Goal: Task Accomplishment & Management: Complete application form

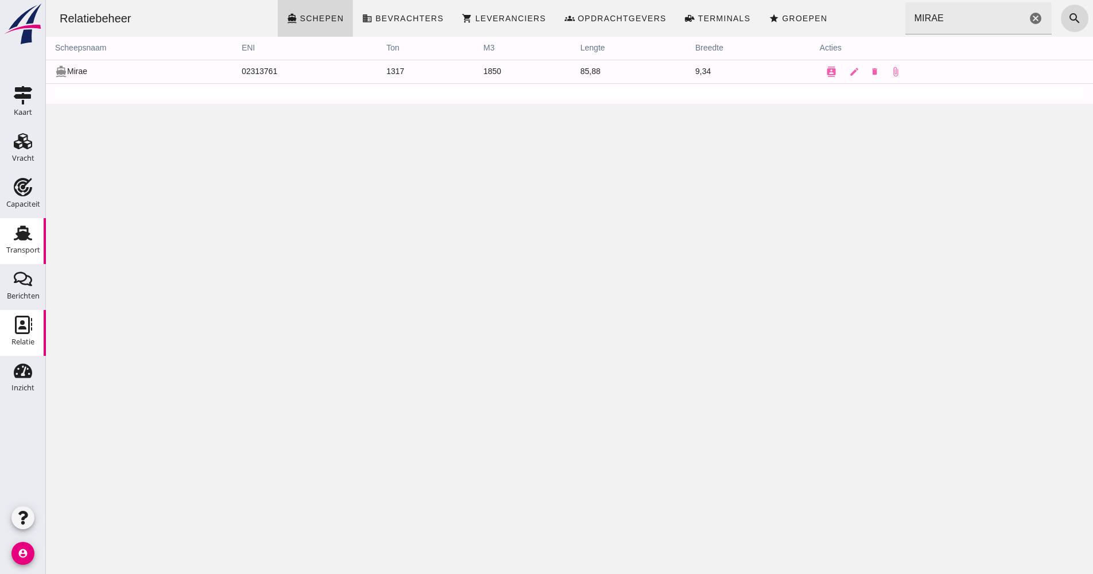
click at [28, 238] on use at bounding box center [23, 232] width 18 height 15
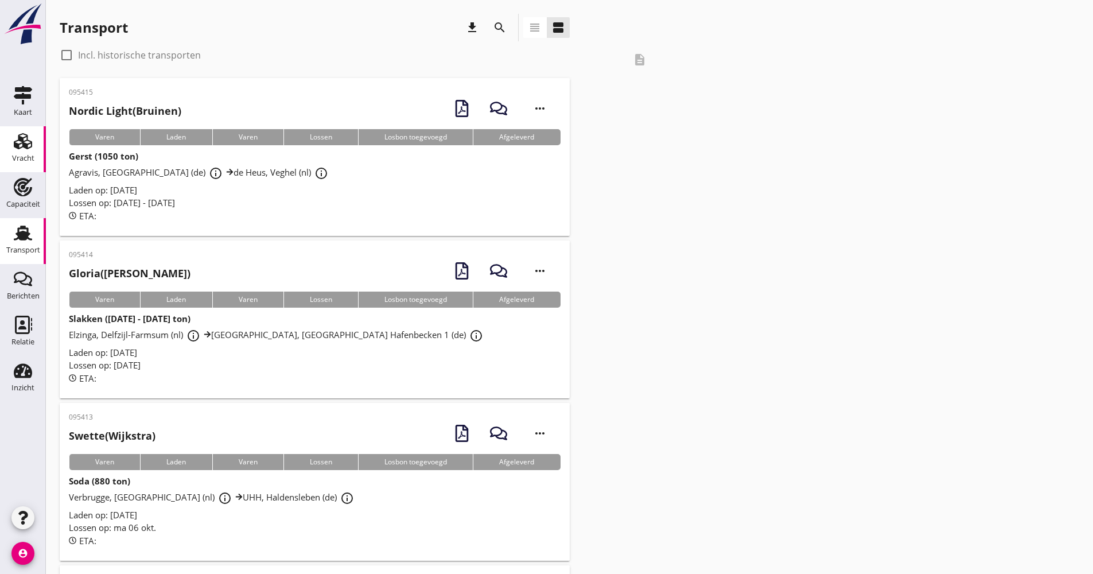
click at [35, 147] on div "Vracht" at bounding box center [23, 141] width 28 height 18
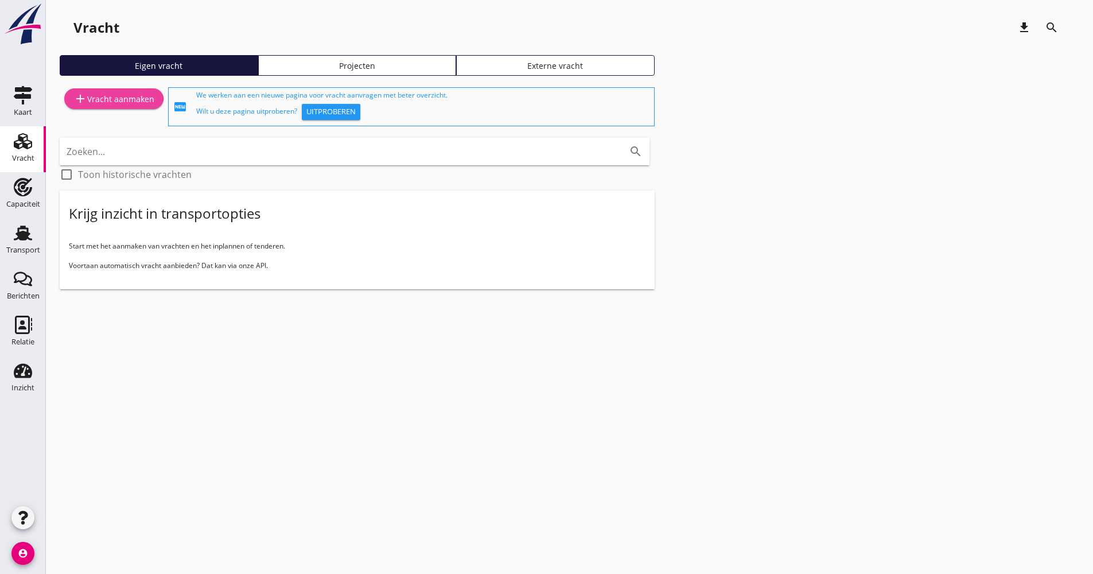
click at [108, 95] on div "add Vracht aanmaken" at bounding box center [113, 99] width 81 height 14
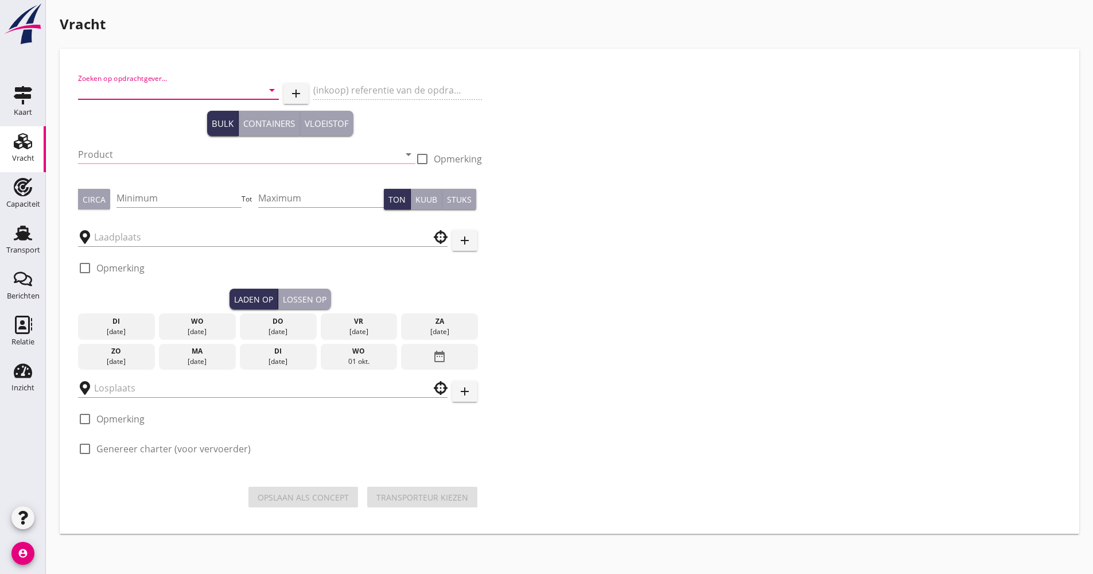
click at [176, 94] on input "Zoeken op opdrachtgever..." at bounding box center [162, 90] width 169 height 18
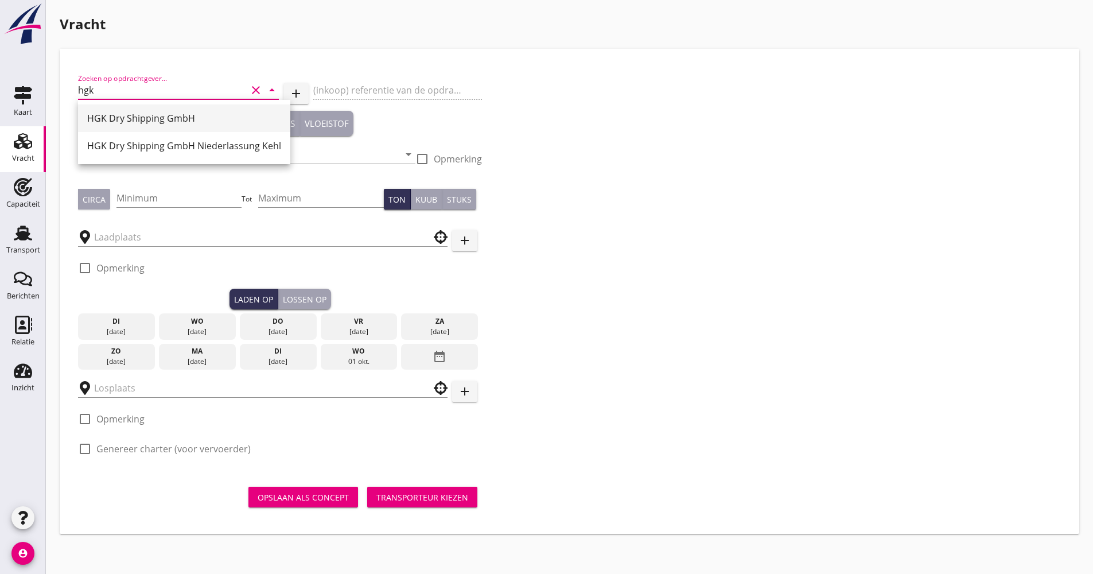
click at [176, 111] on div "HGK Dry Shipping GmbH" at bounding box center [184, 118] width 194 height 14
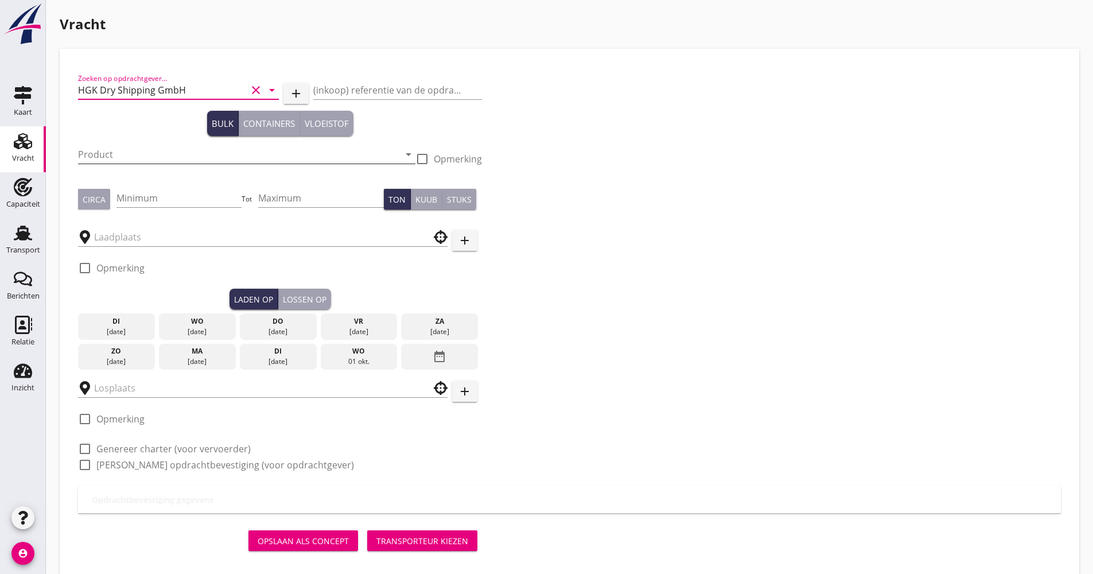
type input "HGK Dry Shipping GmbH"
click at [170, 148] on input "Product" at bounding box center [238, 154] width 321 height 18
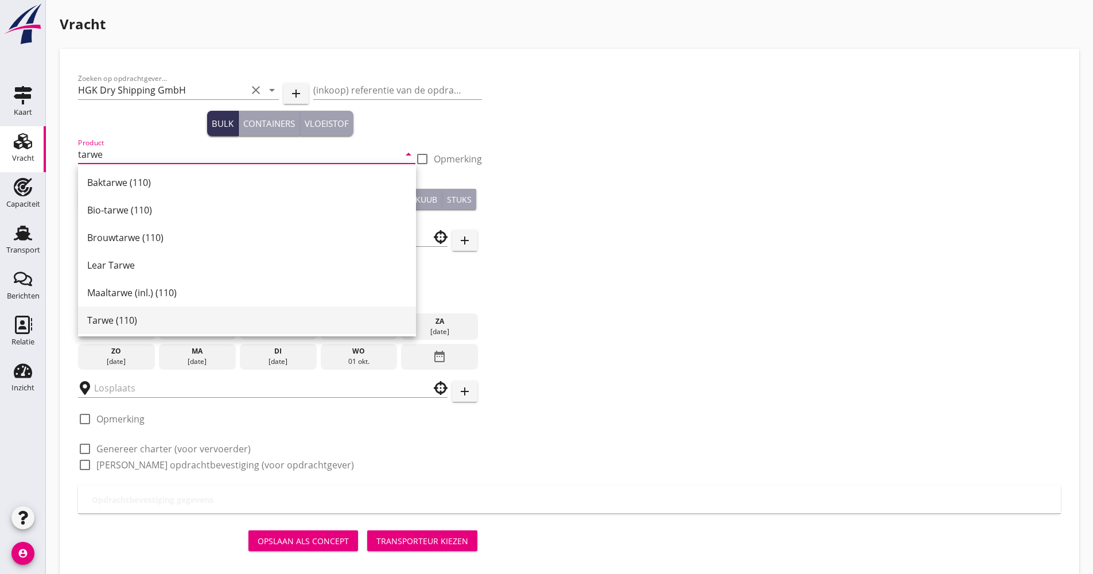
click at [122, 317] on div "Tarwe (110)" at bounding box center [247, 320] width 320 height 14
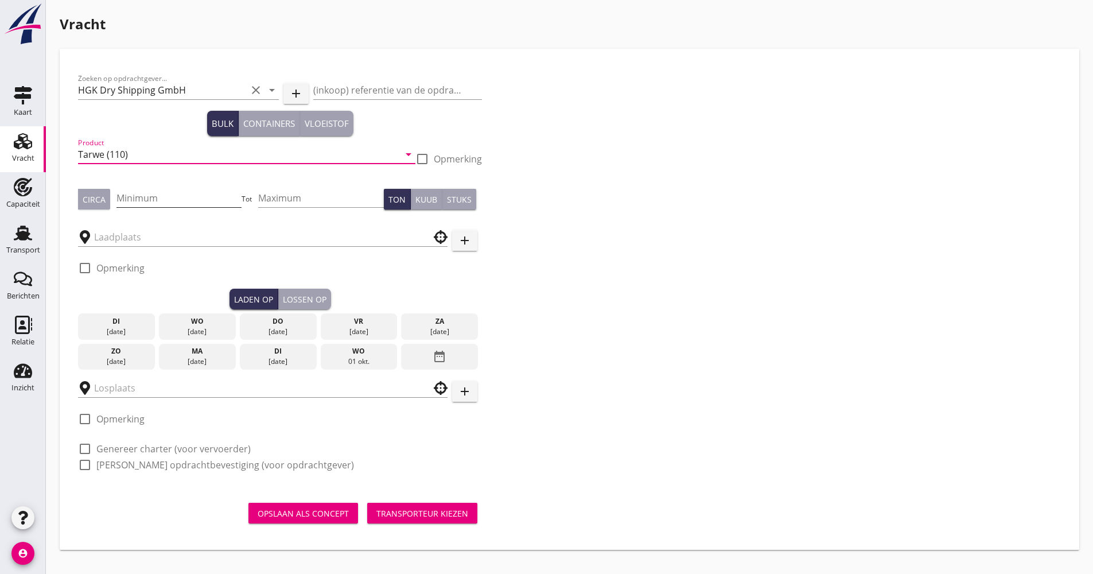
type input "Tarwe (110)"
click at [157, 206] on input "Minimum" at bounding box center [179, 198] width 126 height 18
type input "1100"
click at [138, 227] on div at bounding box center [263, 233] width 370 height 25
click at [139, 232] on input "text" at bounding box center [254, 237] width 321 height 18
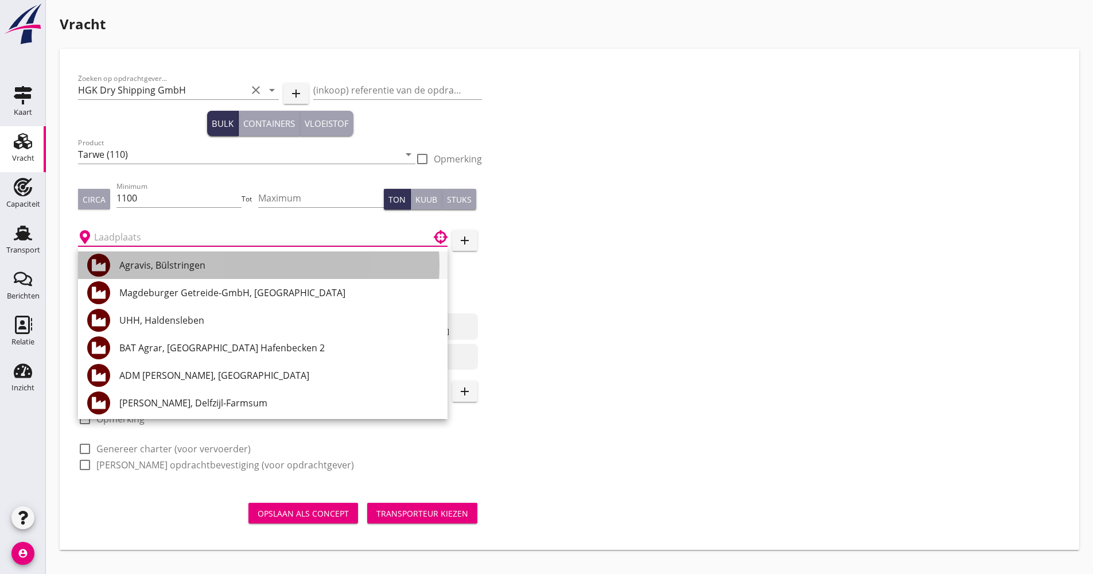
click at [154, 258] on div "Agravis, Bülstringen" at bounding box center [278, 265] width 319 height 14
type input "Agravis, Bülstringen"
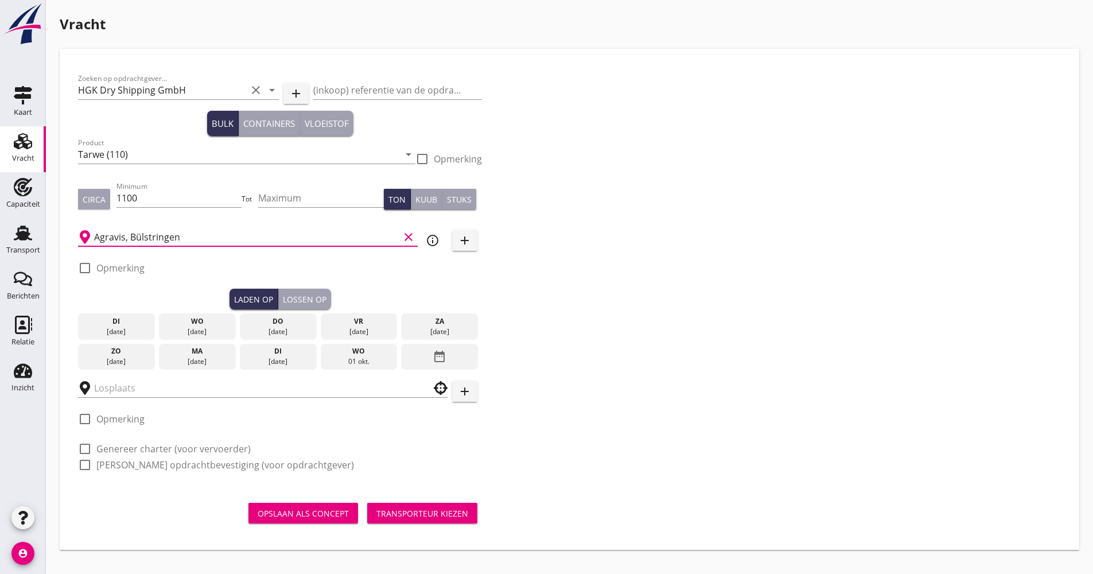
click at [378, 351] on div "wo" at bounding box center [358, 351] width 71 height 10
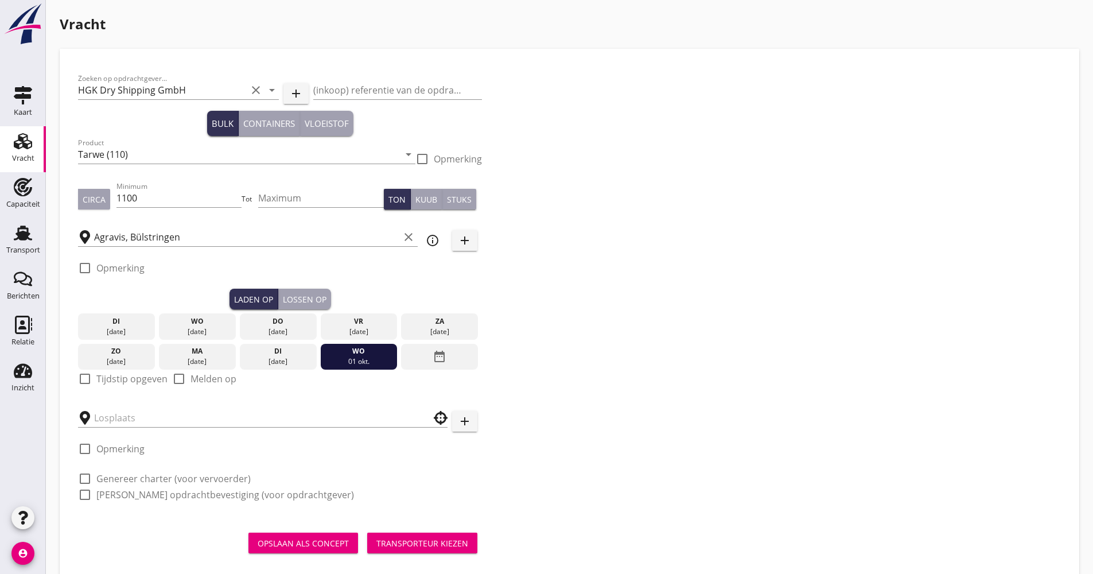
click at [111, 370] on div "check_box_outline_blank Tijdstip opgeven" at bounding box center [123, 385] width 90 height 30
click at [115, 376] on label "Tijdstip opgeven" at bounding box center [131, 378] width 71 height 11
checkbox input "true"
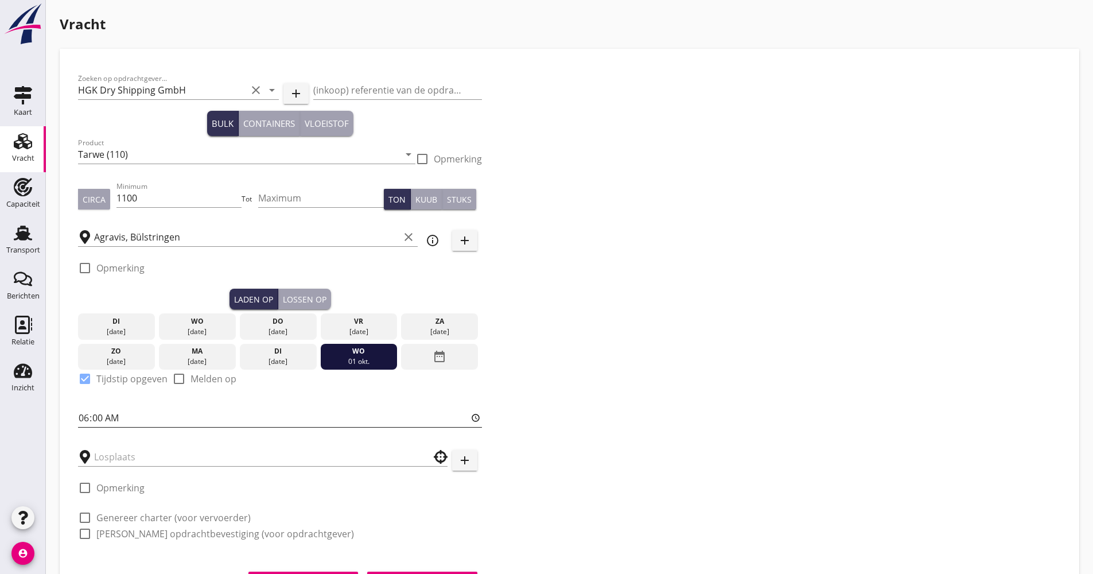
click at [85, 420] on input "06:00" at bounding box center [280, 418] width 404 height 18
type input "15:00"
click at [103, 448] on input "text" at bounding box center [254, 457] width 321 height 18
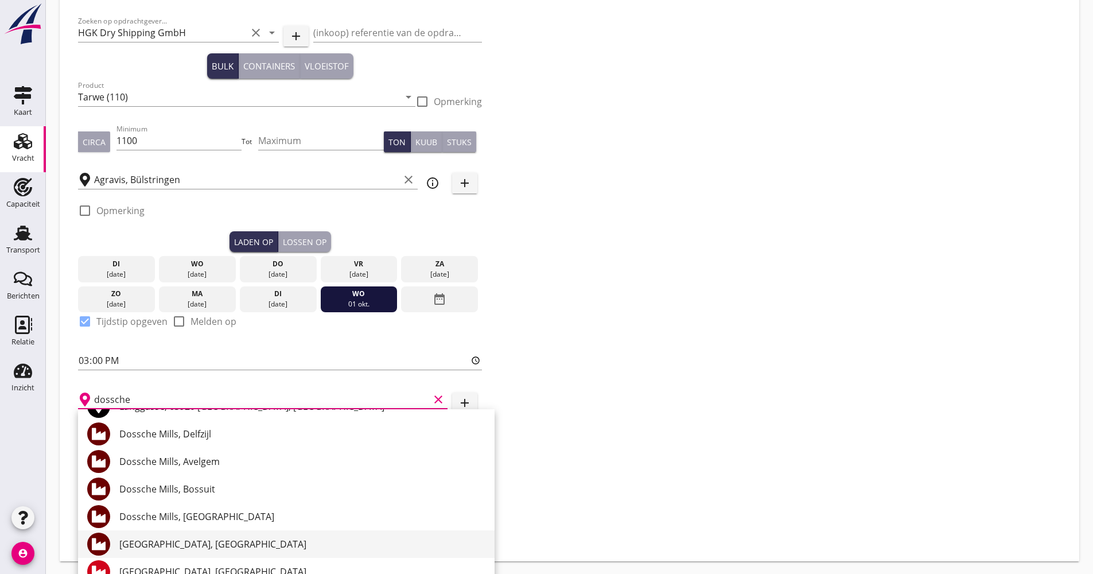
scroll to position [85, 0]
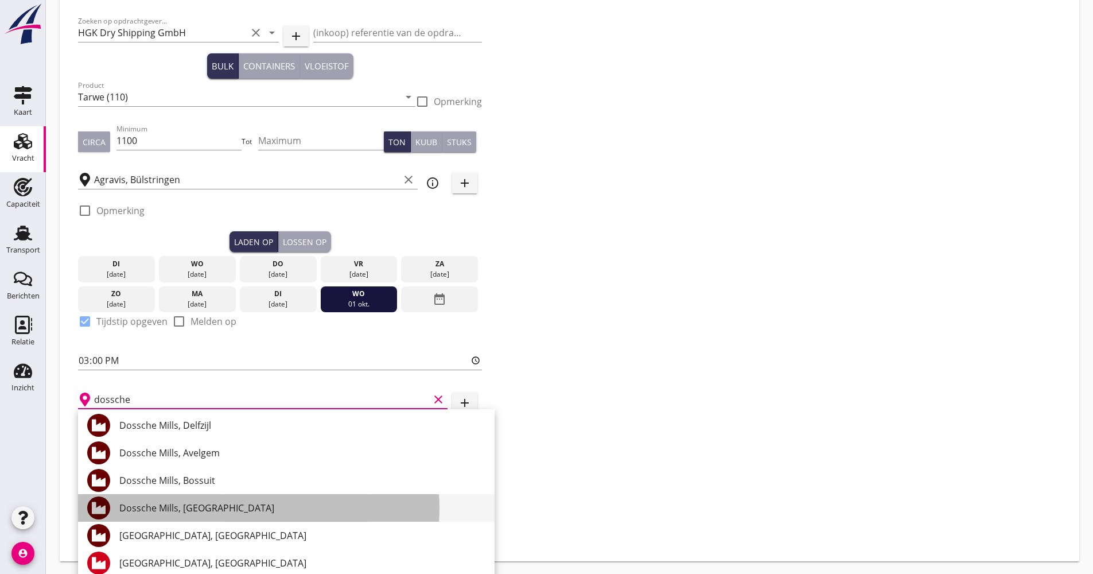
click at [227, 512] on div "Dossche Mills, [GEOGRAPHIC_DATA]" at bounding box center [302, 508] width 366 height 14
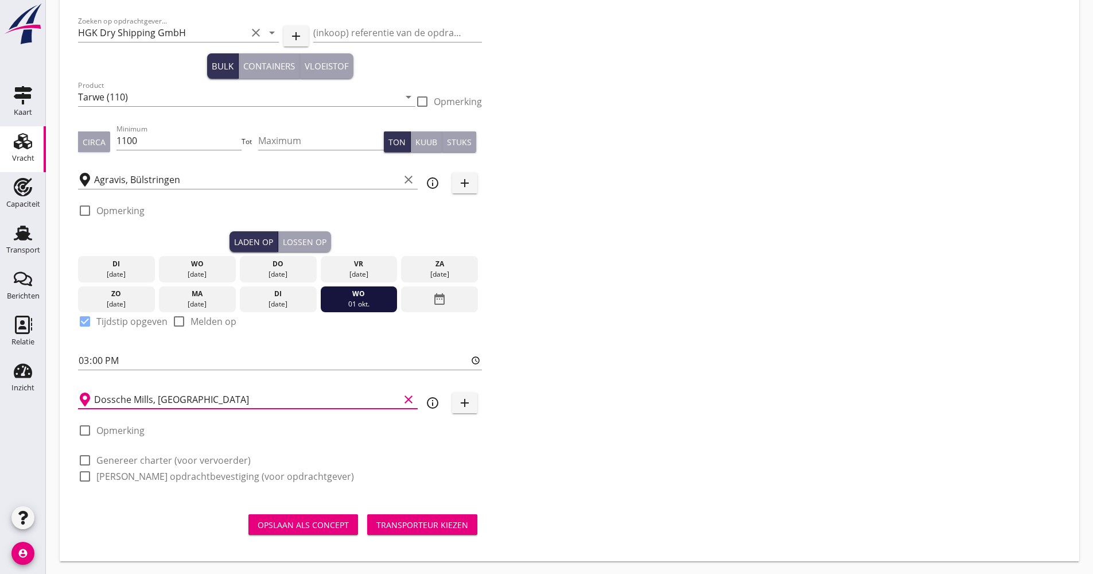
type input "Dossche Mills, [GEOGRAPHIC_DATA]"
click at [189, 454] on label "Genereer charter (voor vervoerder)" at bounding box center [173, 459] width 154 height 11
checkbox input "true"
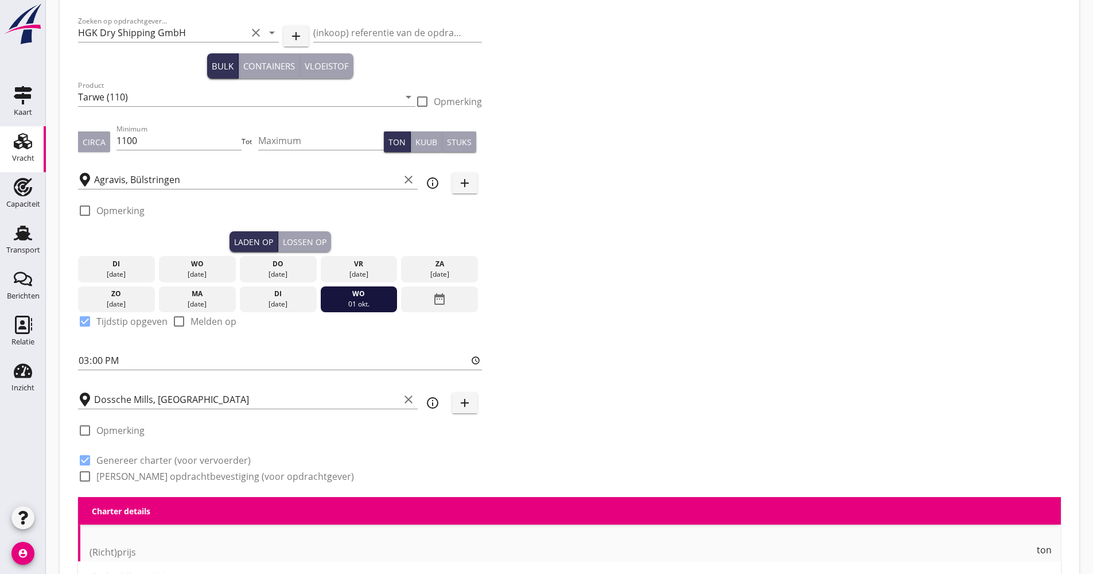
checkbox input "true"
click at [156, 484] on div "Zoeken op opdrachtgever... HGK Dry Shipping GmbH clear arrow_drop_down add (ink…" at bounding box center [279, 253] width 413 height 487
click at [159, 481] on label "[PERSON_NAME] opdrachtbevestiging (voor opdrachtgever)" at bounding box center [225, 475] width 258 height 11
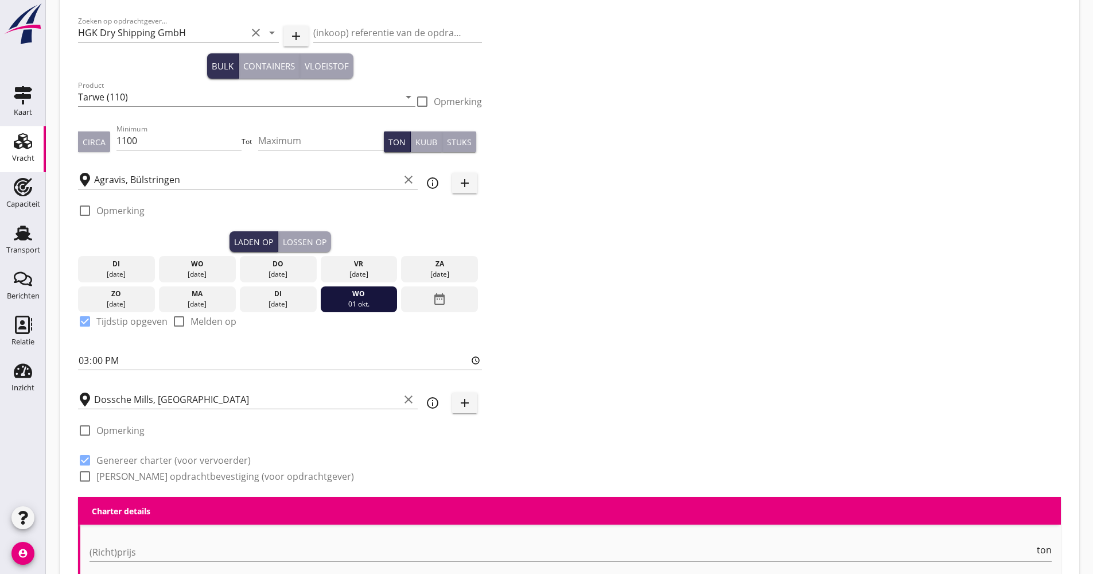
checkbox input "true"
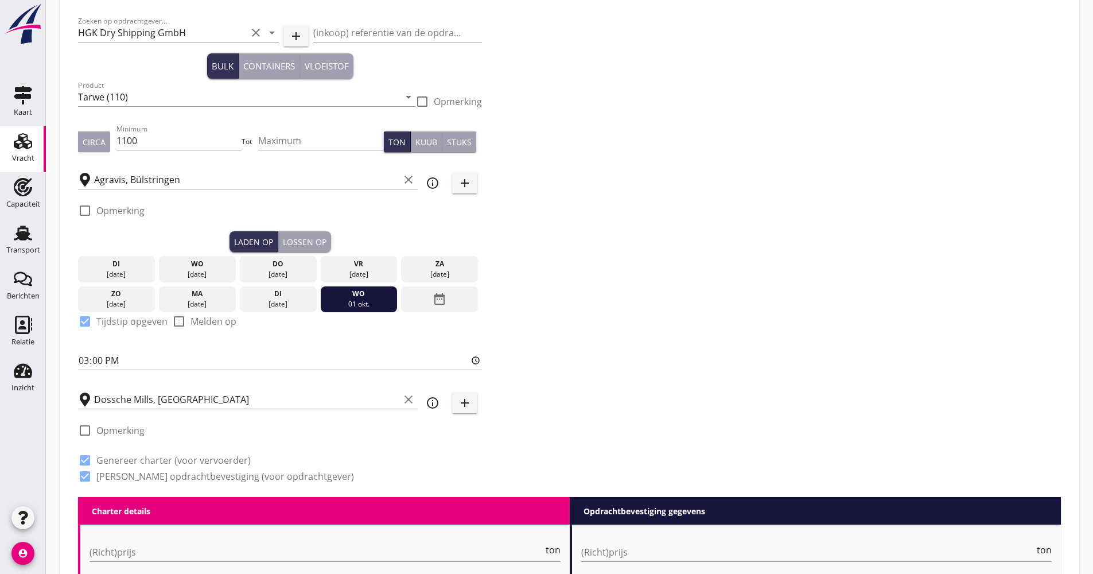
click at [309, 242] on div "Lossen op" at bounding box center [305, 242] width 44 height 12
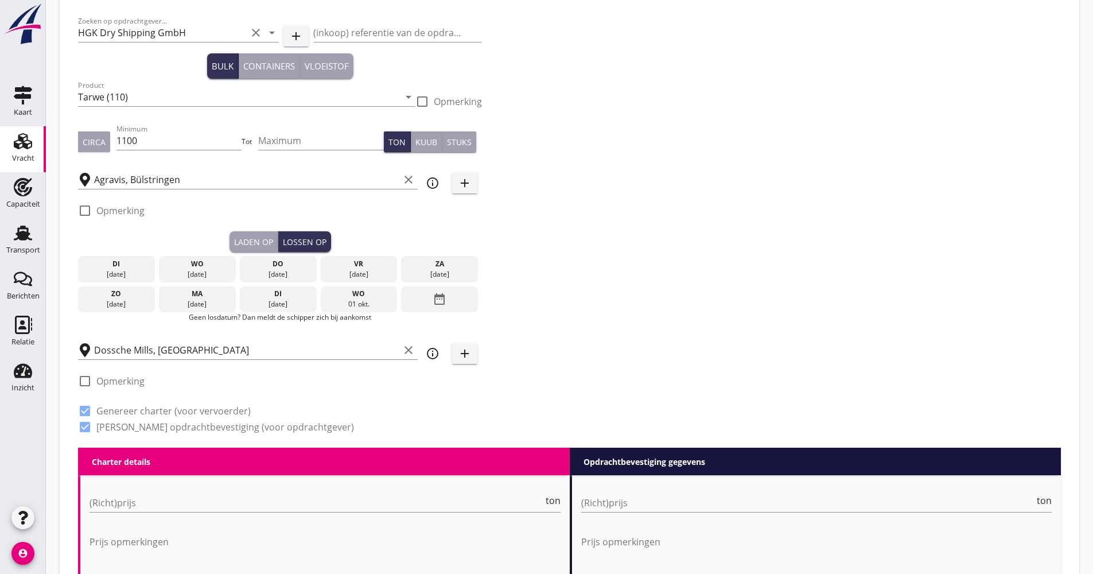
click at [427, 300] on div "date_range" at bounding box center [439, 299] width 77 height 26
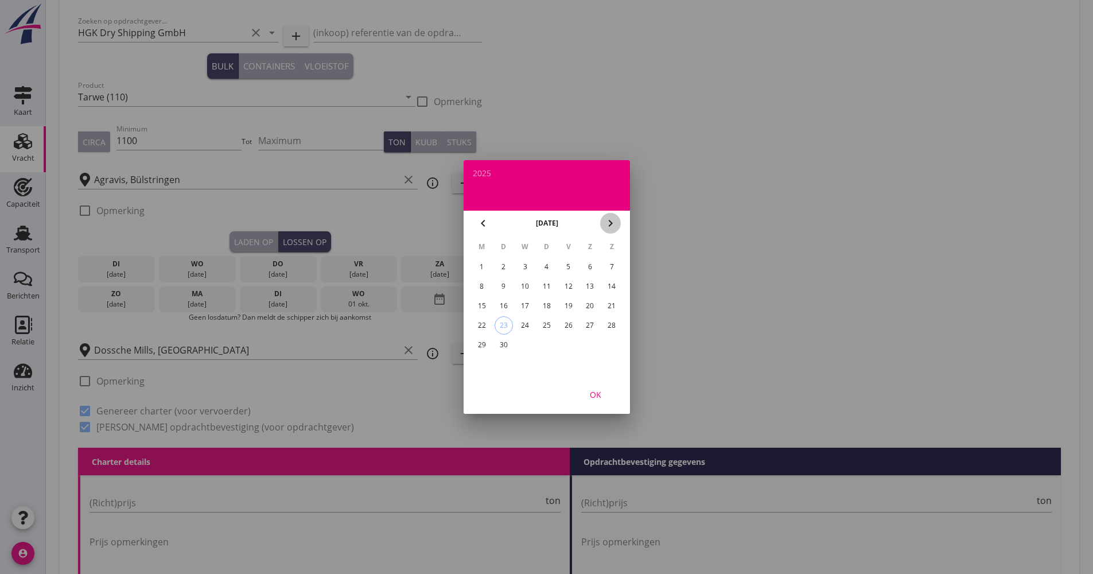
click at [602, 220] on div "chevron_right" at bounding box center [610, 223] width 21 height 14
click at [476, 287] on div "6" at bounding box center [481, 286] width 18 height 18
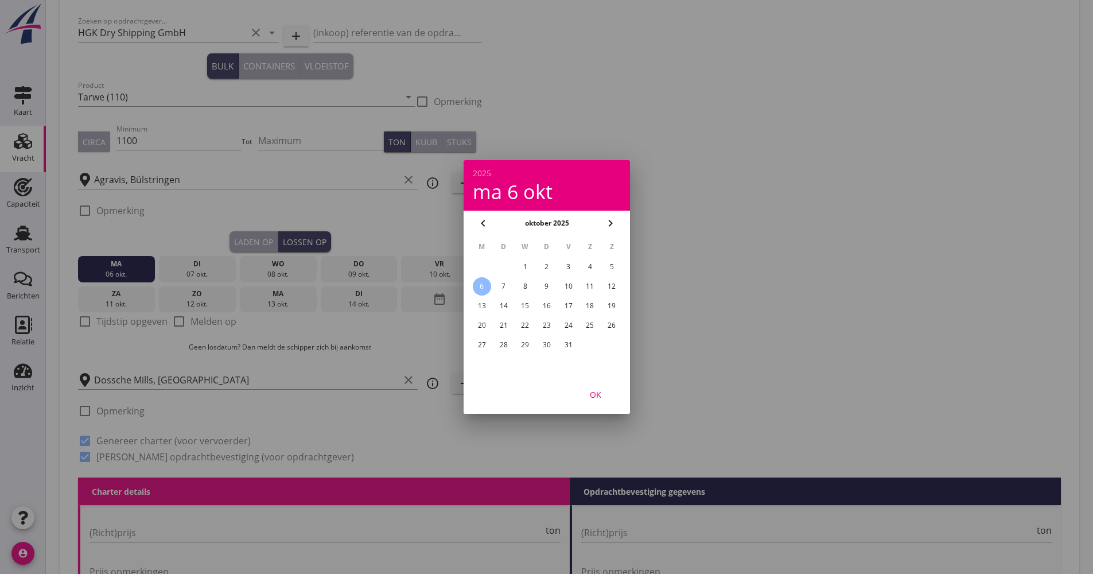
click at [578, 386] on button "OK" at bounding box center [595, 394] width 50 height 21
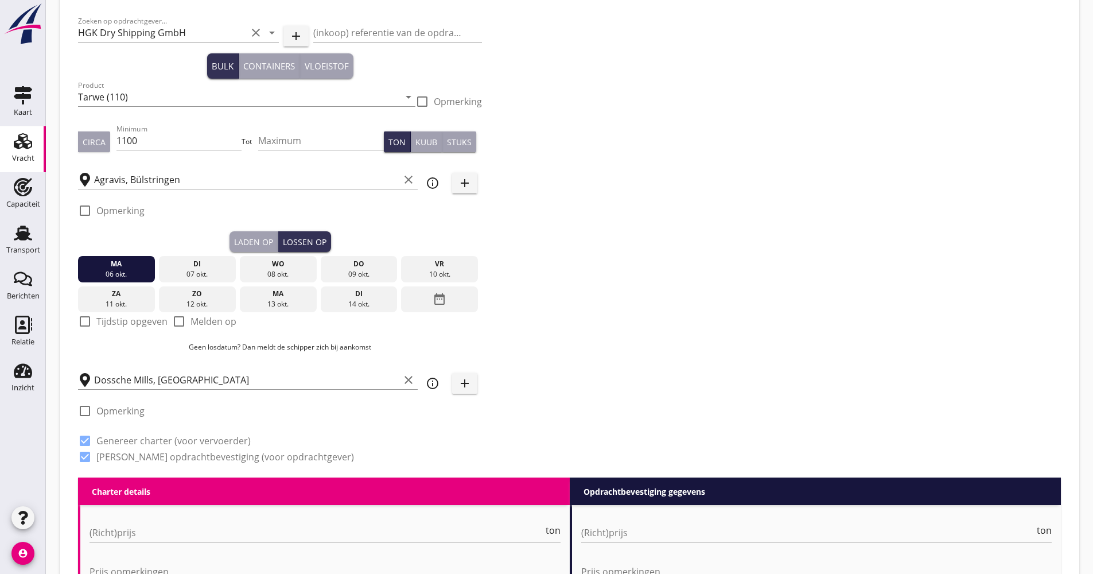
click at [197, 324] on label "Melden op" at bounding box center [213, 321] width 46 height 11
checkbox input "true"
drag, startPoint x: 135, startPoint y: 274, endPoint x: 446, endPoint y: 274, distance: 310.4
click at [446, 274] on div "[DATE] [DATE] [DATE] [DATE] [DATE] [DATE] [DATE] [DATE] [DATE] date_range" at bounding box center [280, 282] width 404 height 60
click at [448, 273] on div "10 okt." at bounding box center [439, 274] width 71 height 10
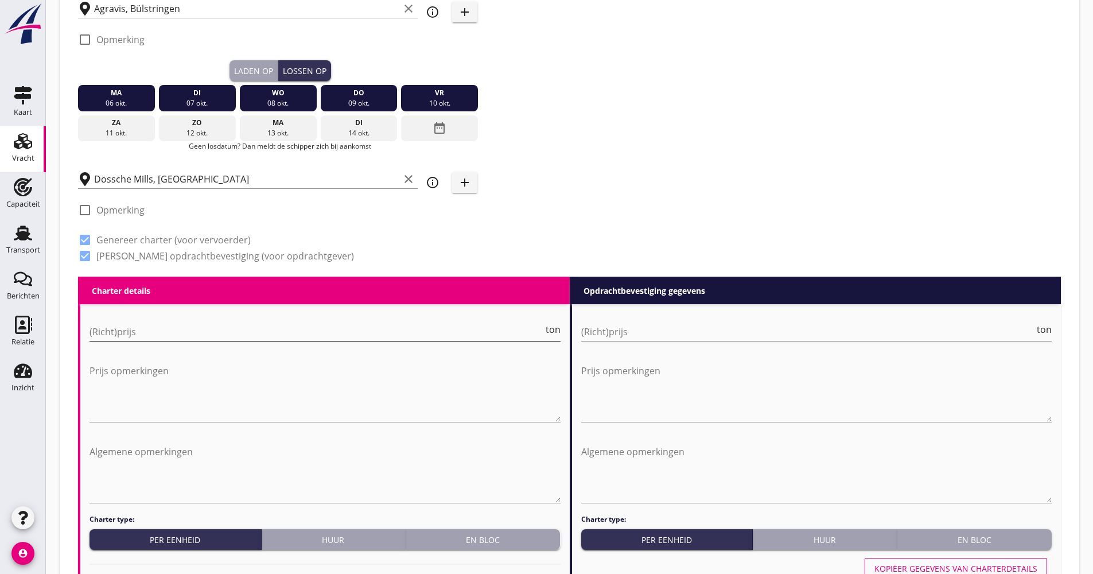
scroll to position [230, 0]
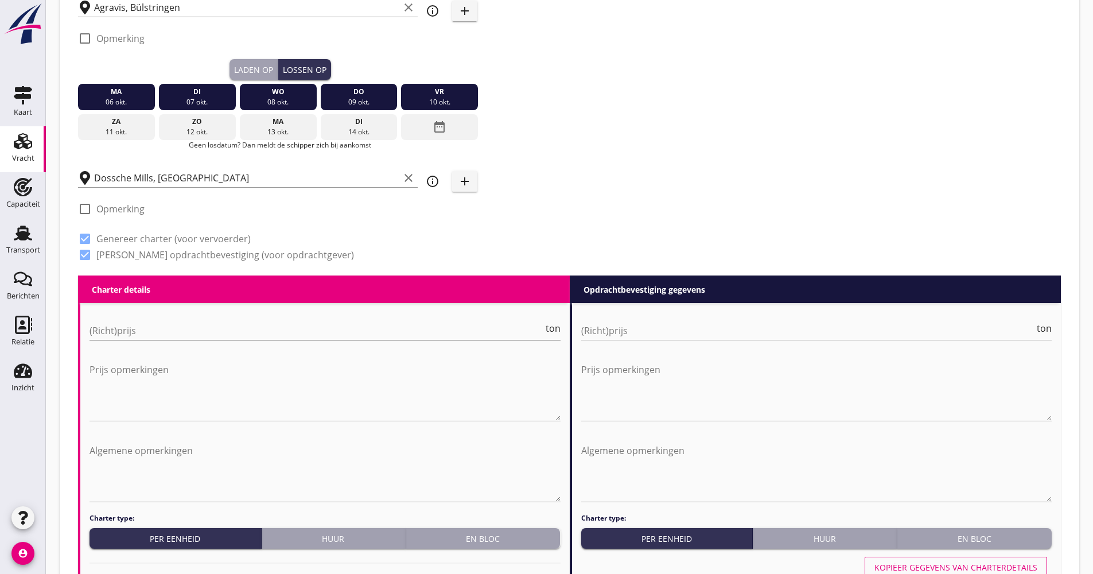
click at [139, 331] on input "(Richt)prijs" at bounding box center [317, 330] width 454 height 18
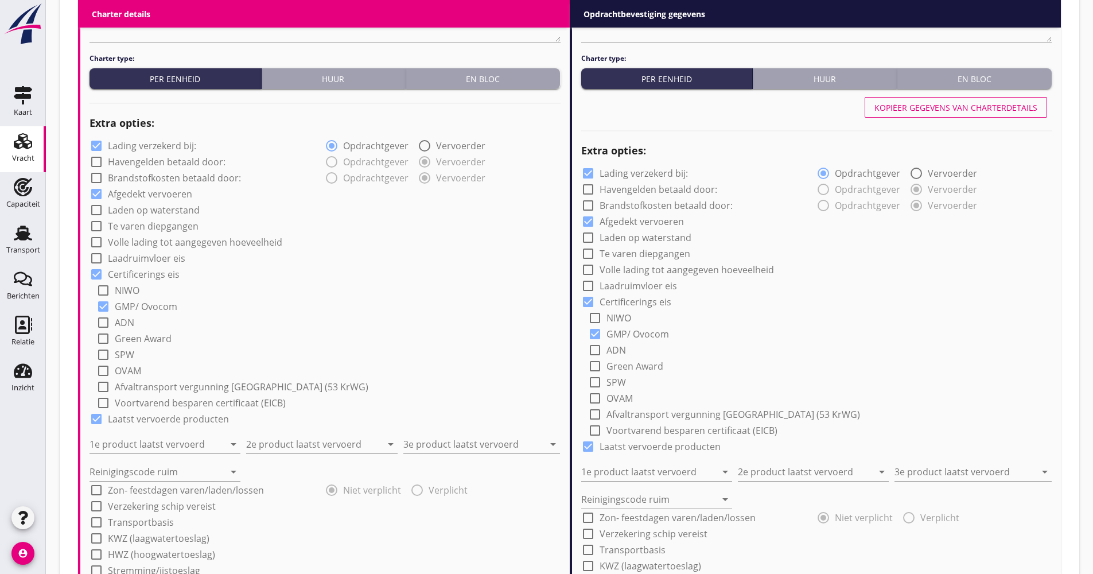
scroll to position [689, 0]
type input "17.25"
click at [149, 143] on label "Lading verzekerd bij:" at bounding box center [152, 146] width 88 height 11
checkbox input "false"
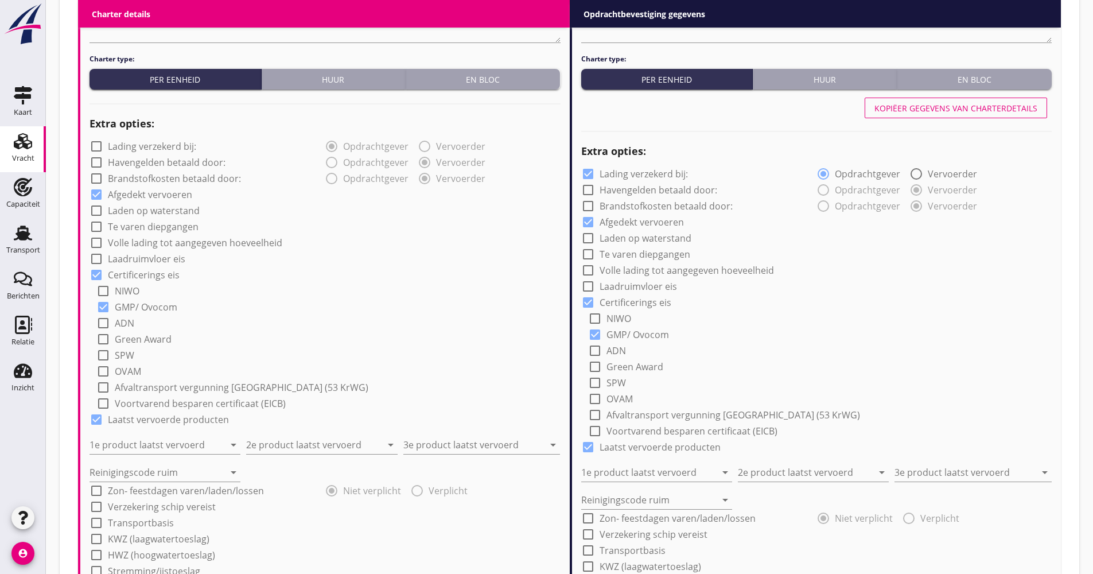
click at [158, 243] on label "Volle lading tot aangegeven hoeveelheid" at bounding box center [195, 242] width 174 height 11
checkbox input "true"
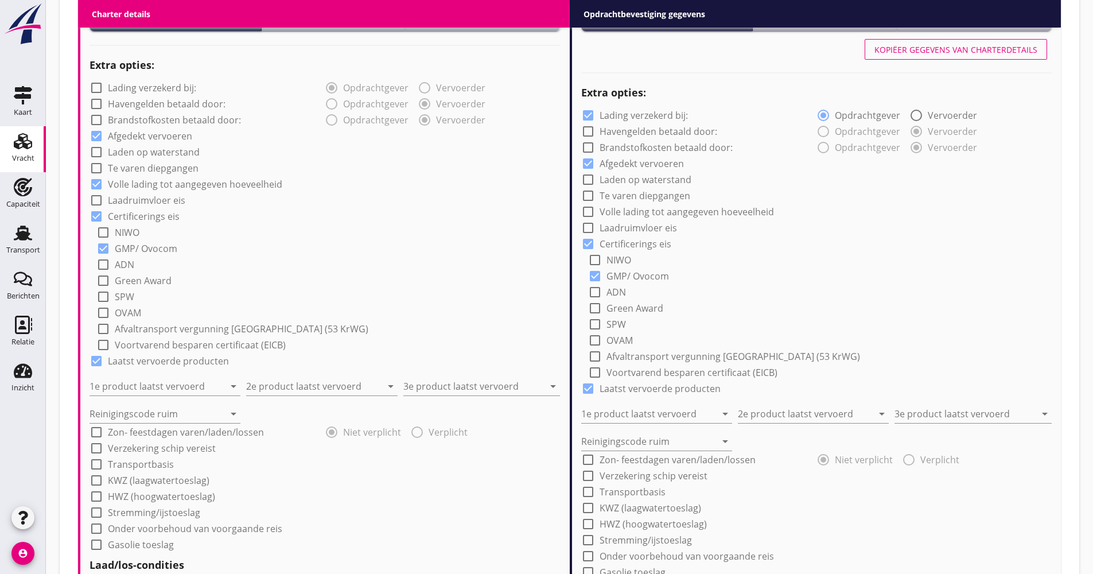
scroll to position [803, 0]
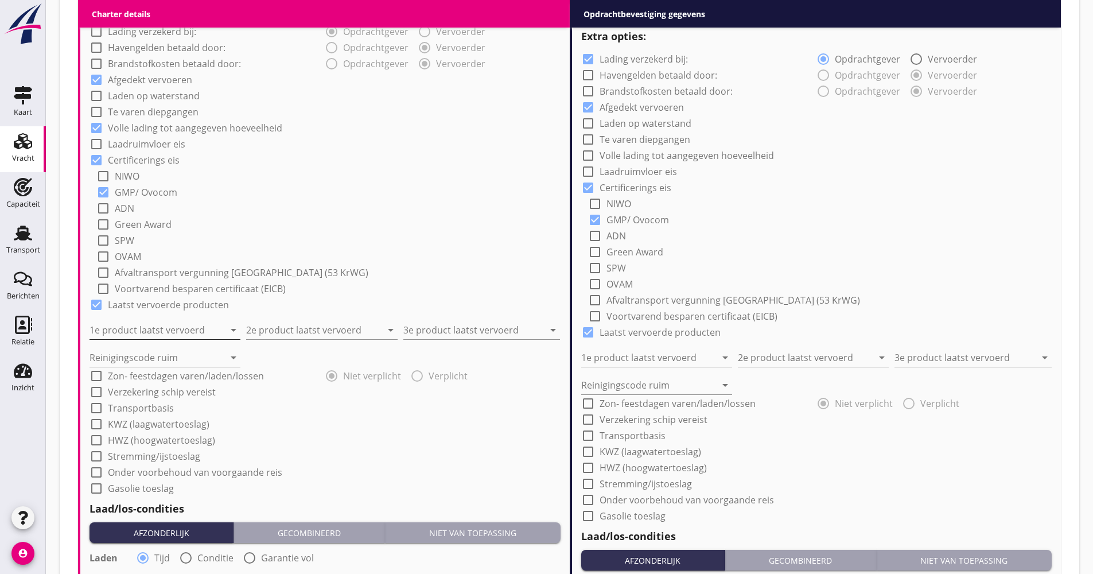
click at [161, 330] on input "1e product laatst vervoerd" at bounding box center [157, 330] width 135 height 18
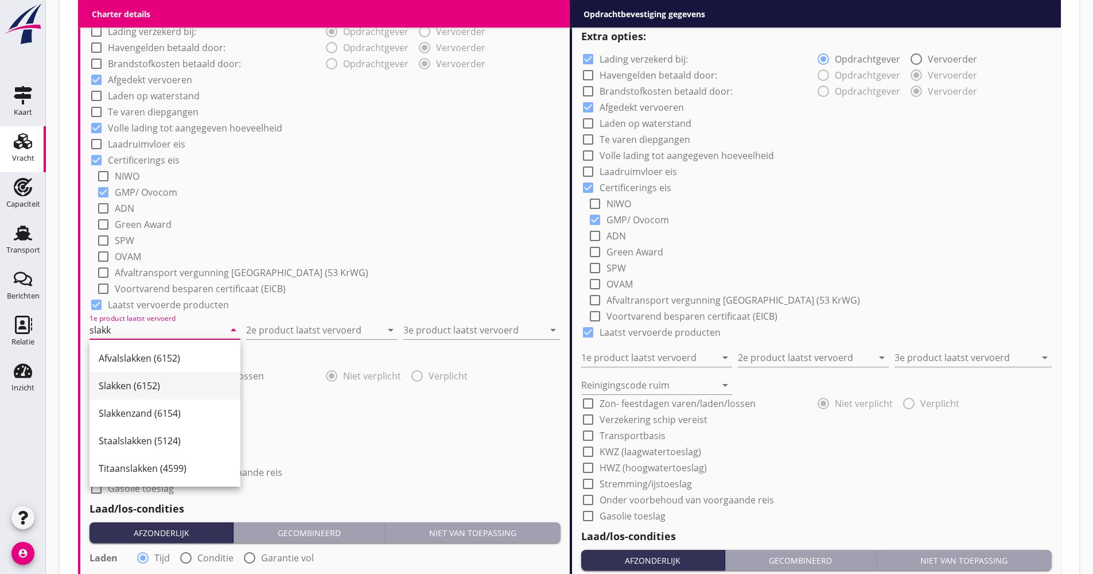
click at [120, 379] on div "Slakken (6152)" at bounding box center [165, 386] width 133 height 14
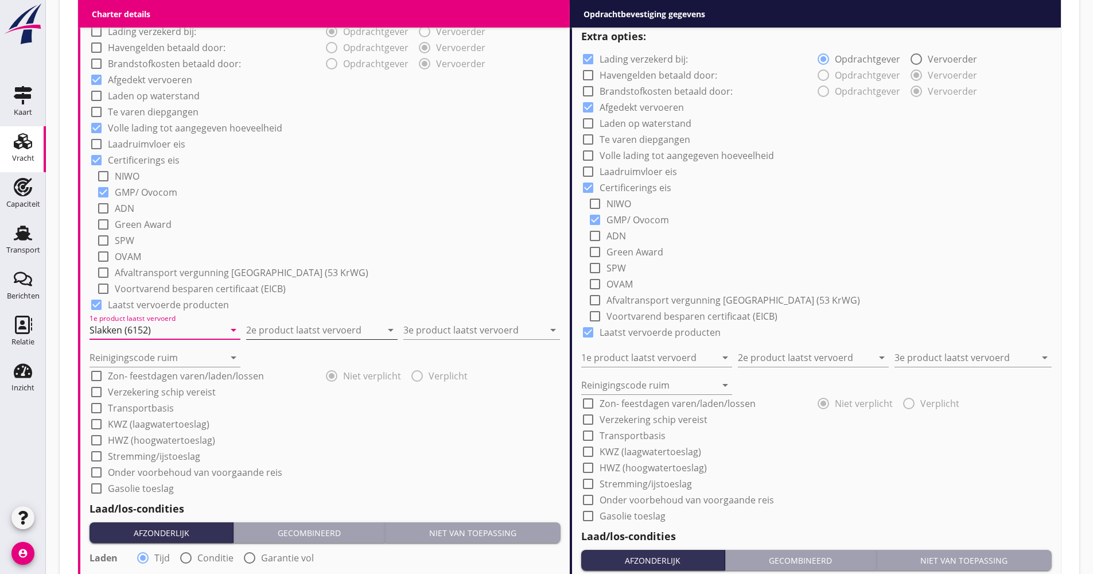
type input "Slakken (6152)"
click at [278, 336] on input "2e product laatst vervoerd" at bounding box center [313, 330] width 135 height 18
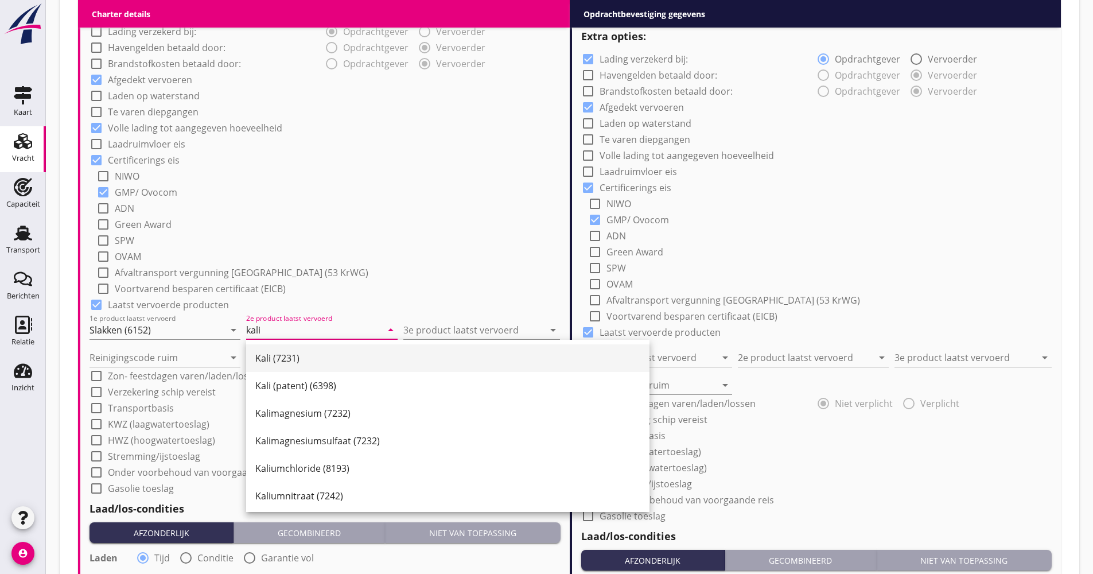
drag, startPoint x: 287, startPoint y: 352, endPoint x: 393, endPoint y: 346, distance: 106.3
click at [289, 352] on div "Kali (7231)" at bounding box center [447, 358] width 385 height 14
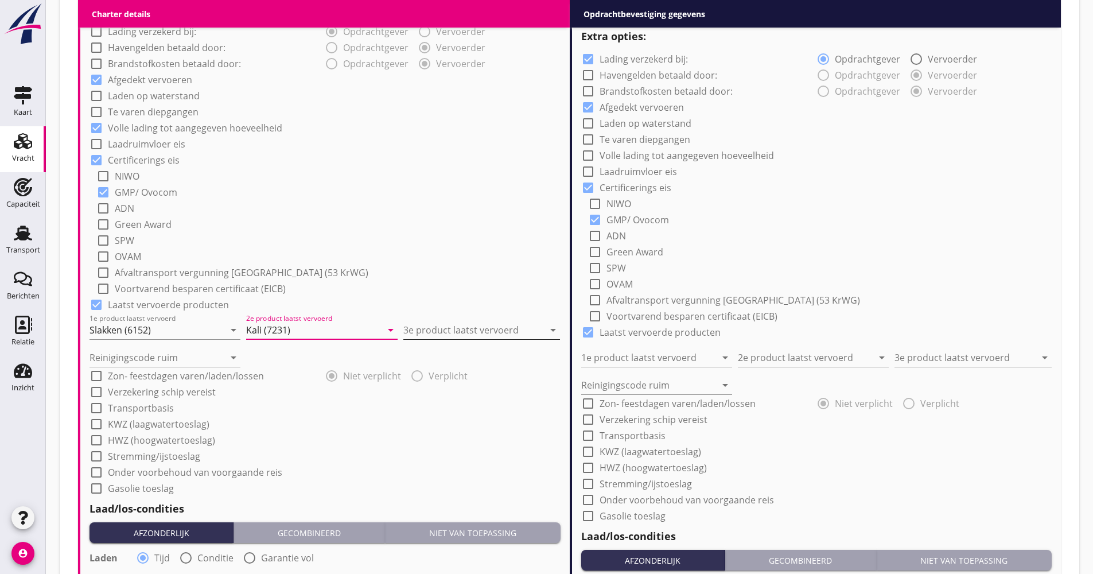
type input "Kali (7231)"
click at [423, 323] on input "3e product laatst vervoerd" at bounding box center [473, 330] width 141 height 18
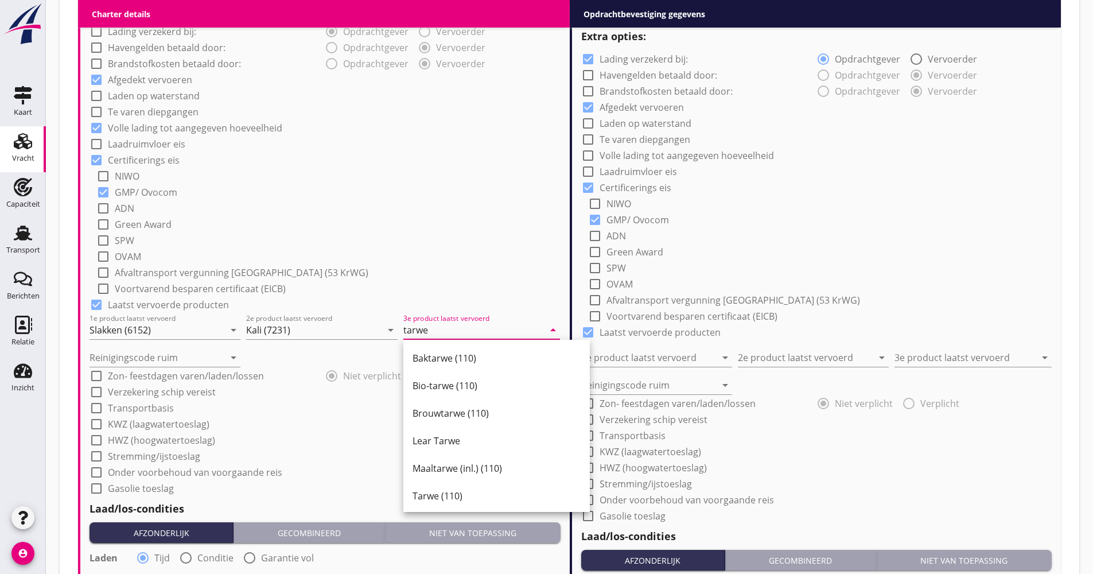
click at [456, 486] on div "Tarwe (110)" at bounding box center [497, 496] width 168 height 28
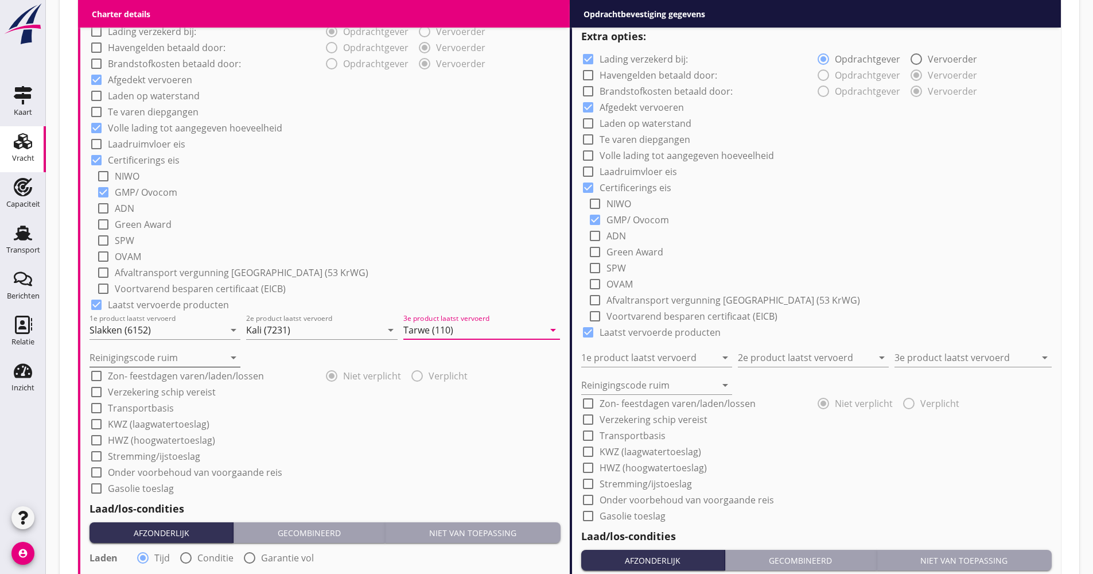
type input "Tarwe (110)"
drag, startPoint x: 149, startPoint y: 364, endPoint x: 145, endPoint y: 372, distance: 9.0
click at [148, 364] on input "Reinigingscode ruim" at bounding box center [157, 357] width 135 height 18
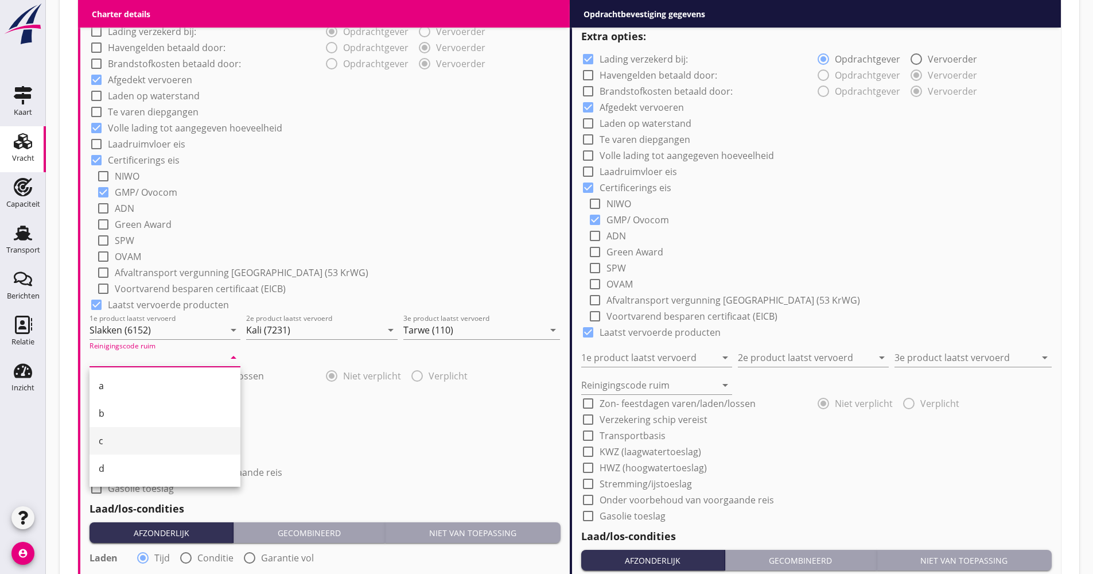
click at [126, 444] on div "c" at bounding box center [165, 441] width 133 height 14
type input "c"
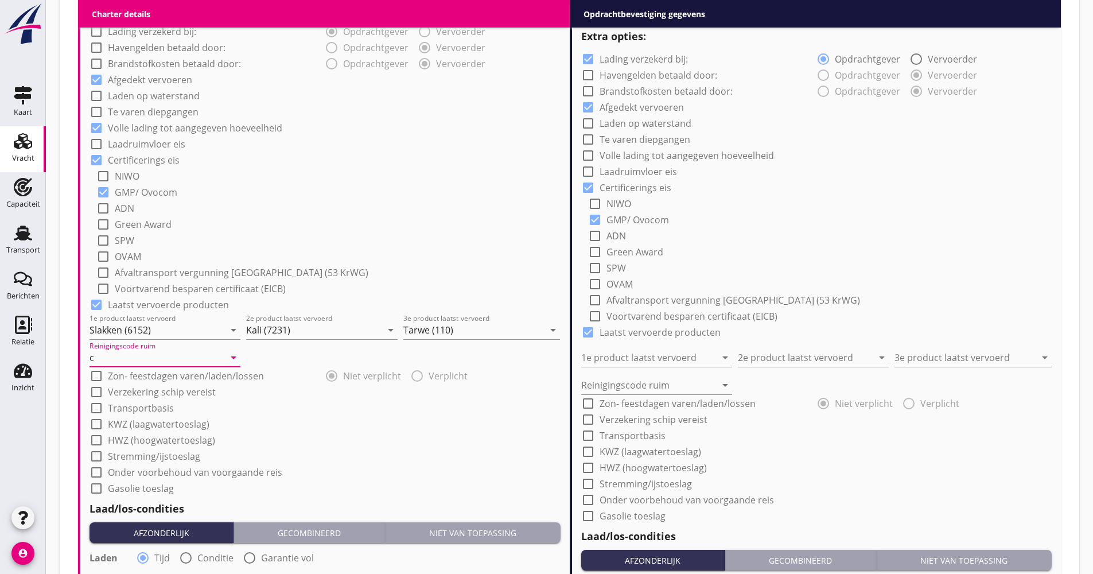
drag, startPoint x: 151, startPoint y: 393, endPoint x: 146, endPoint y: 407, distance: 15.2
click at [151, 394] on label "Verzekering schip vereist" at bounding box center [162, 391] width 108 height 11
checkbox input "true"
click at [146, 407] on label "Transportbasis" at bounding box center [141, 407] width 66 height 11
checkbox input "true"
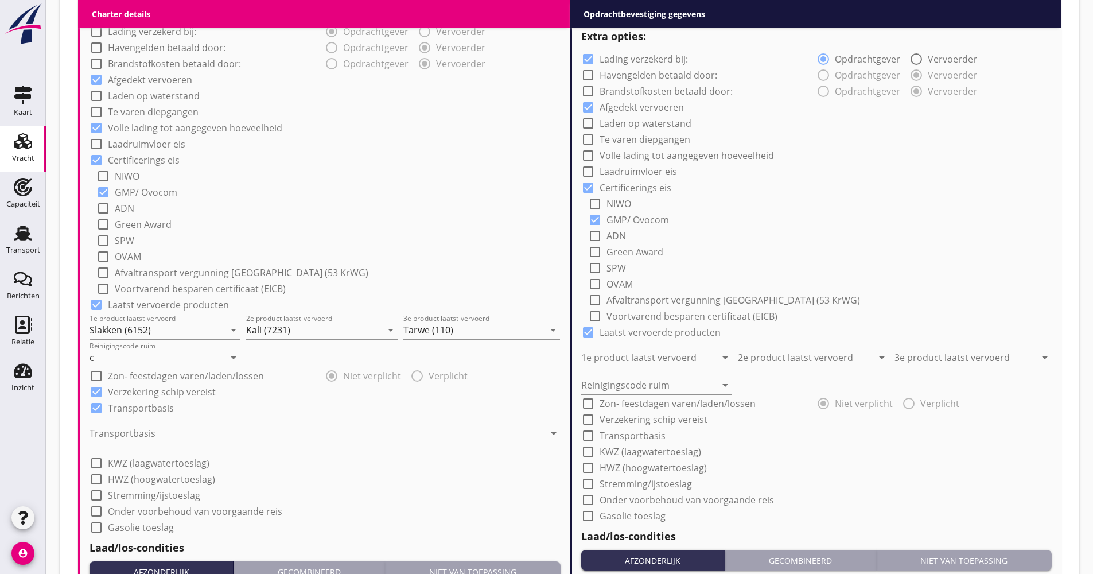
click at [155, 440] on div at bounding box center [317, 433] width 455 height 18
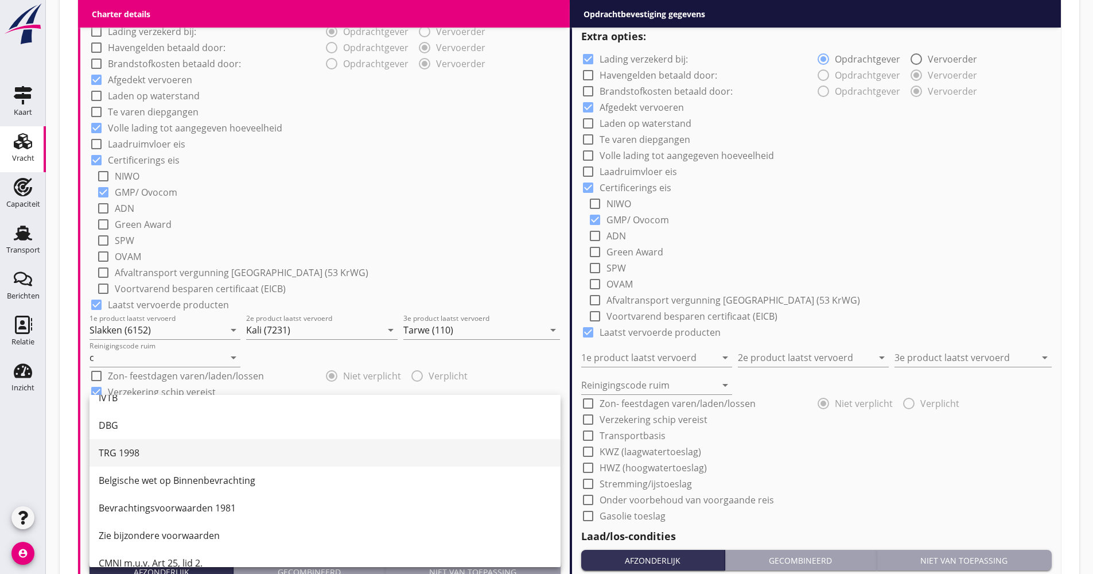
scroll to position [30, 0]
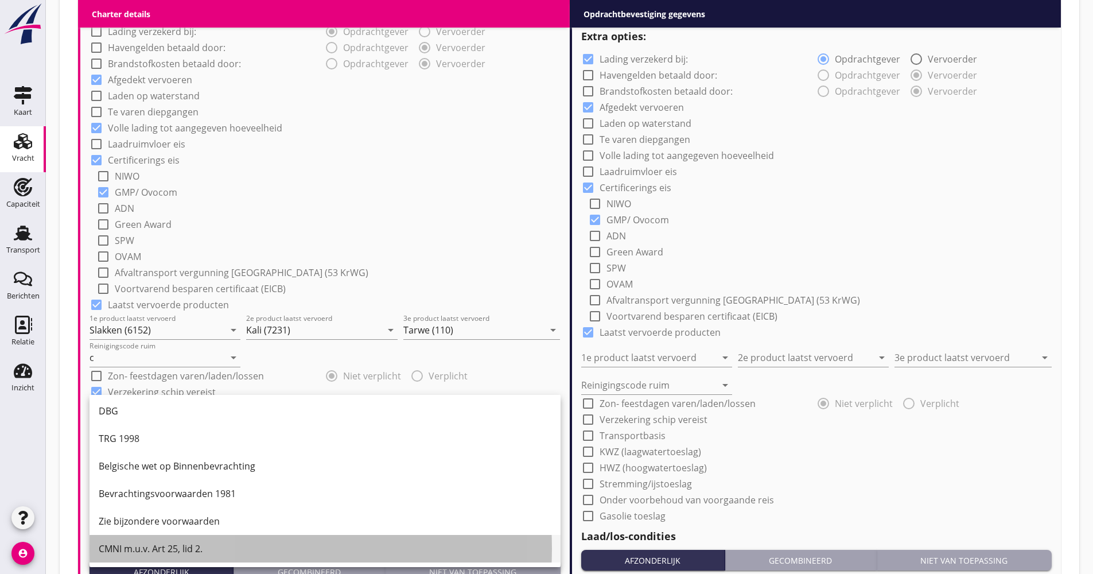
click at [148, 545] on div "CMNI m.u.v. Art 25, lid 2." at bounding box center [325, 549] width 453 height 14
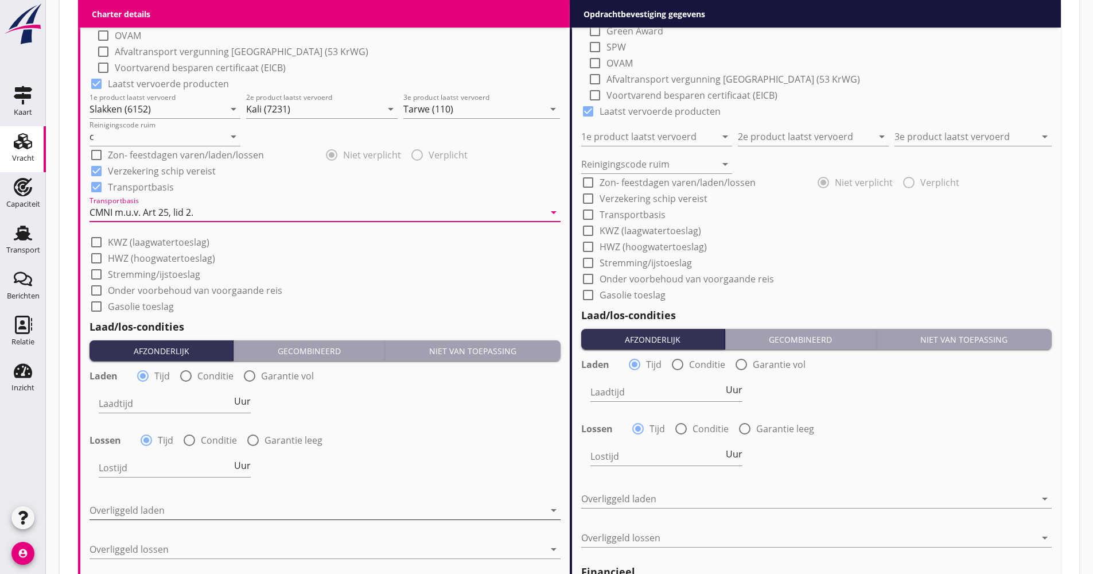
scroll to position [1090, 0]
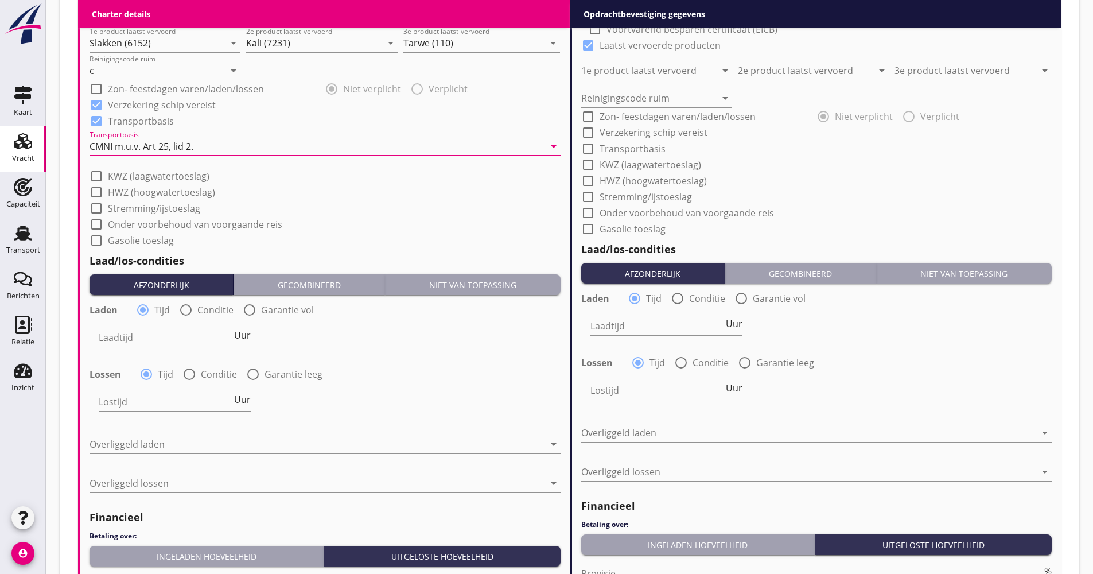
click at [243, 332] on span "Uur" at bounding box center [242, 334] width 17 height 9
type input "2"
click at [188, 380] on div at bounding box center [190, 374] width 20 height 20
radio input "false"
radio input "true"
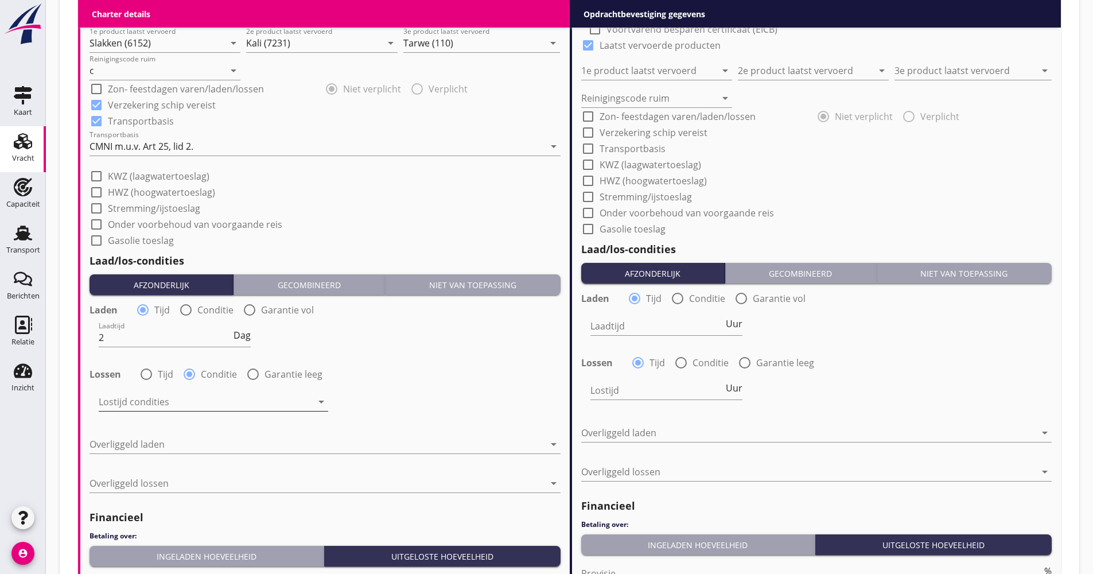
click at [182, 398] on div at bounding box center [205, 401] width 213 height 18
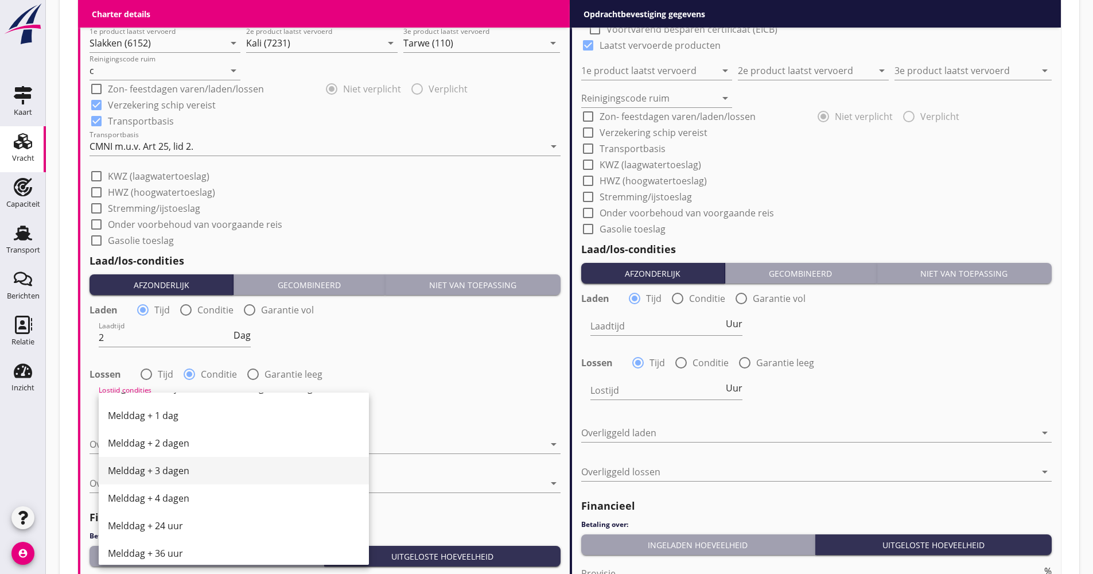
scroll to position [388, 0]
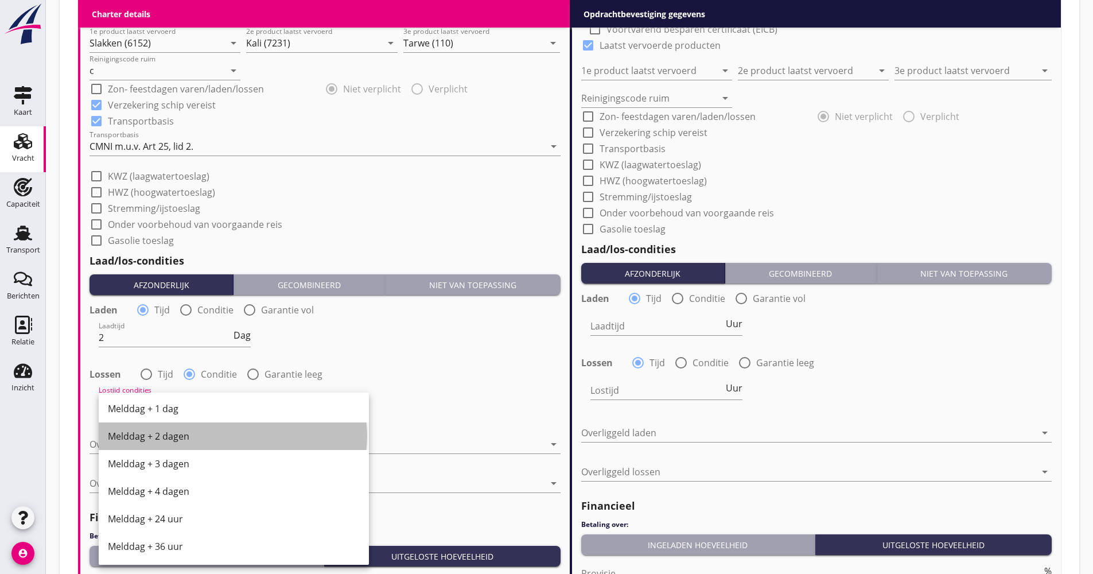
click at [169, 444] on div "Melddag + 2 dagen" at bounding box center [234, 436] width 252 height 28
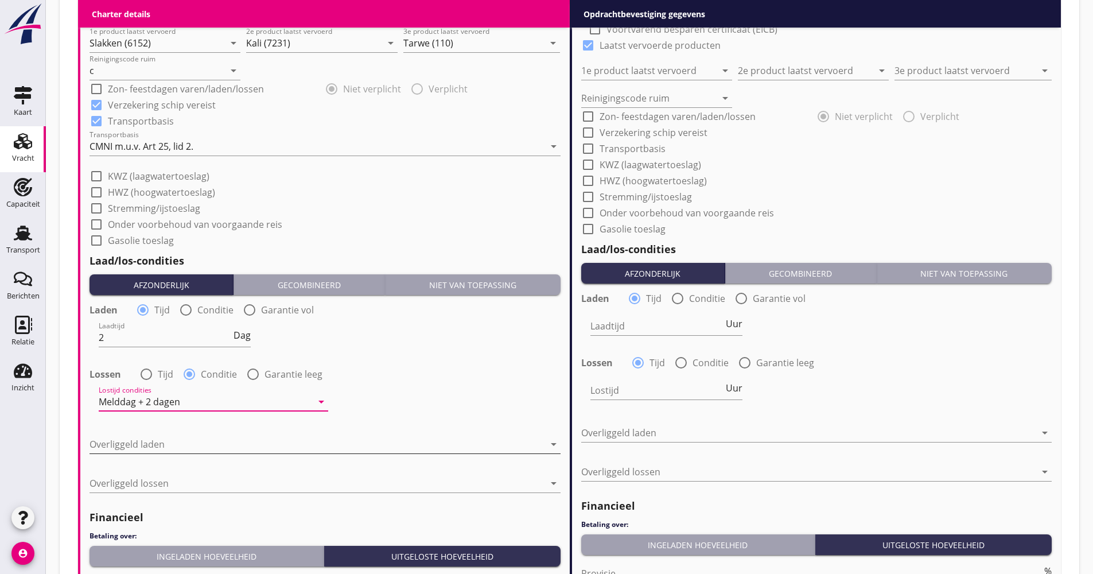
click at [168, 441] on div at bounding box center [317, 444] width 455 height 18
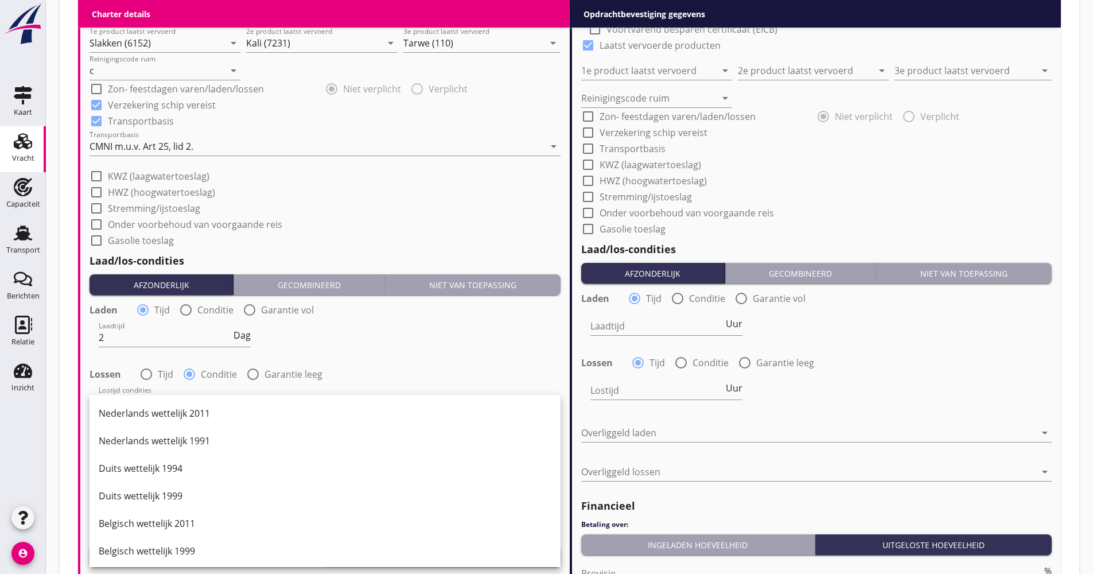
click at [151, 500] on div "Duits wettelijk 1999" at bounding box center [325, 496] width 453 height 14
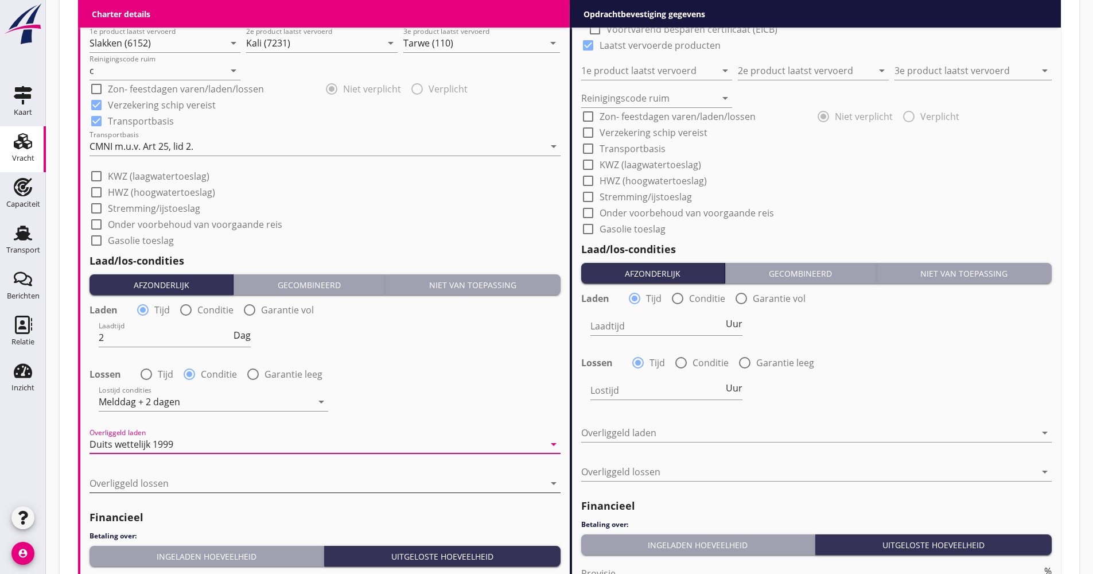
click at [158, 477] on div at bounding box center [317, 483] width 455 height 18
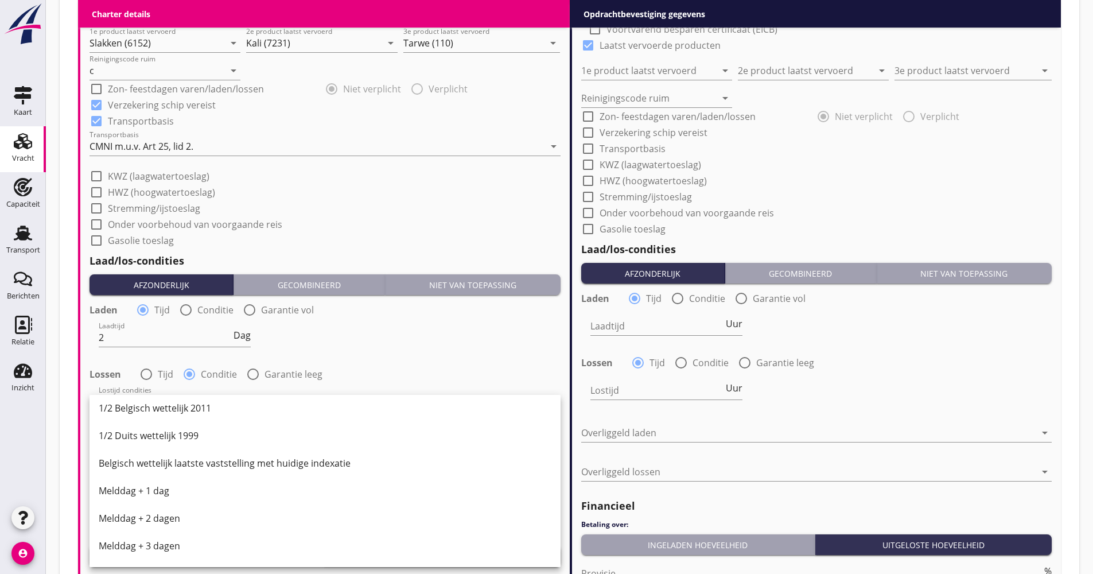
scroll to position [344, 0]
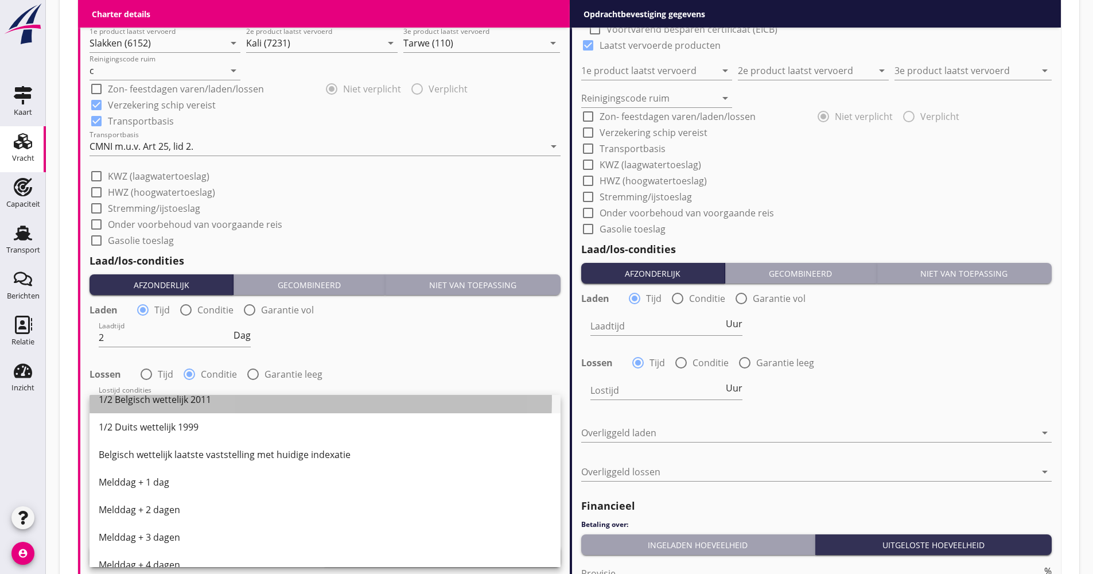
click at [169, 410] on div "1/2 Belgisch wettelijk 2011" at bounding box center [325, 400] width 453 height 28
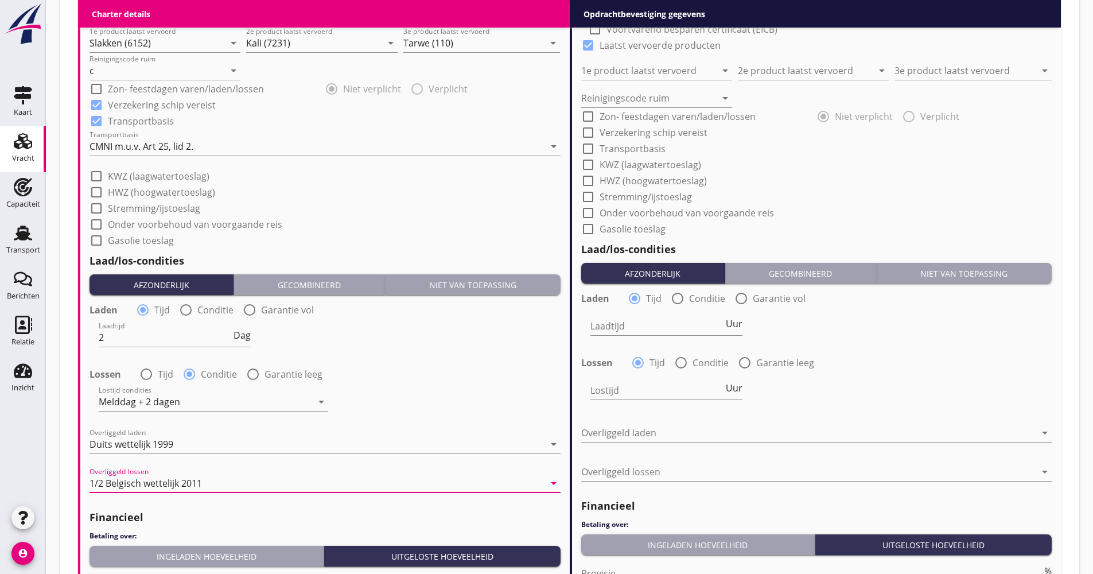
click at [170, 557] on div "Ingeladen hoeveelheid" at bounding box center [206, 556] width 225 height 12
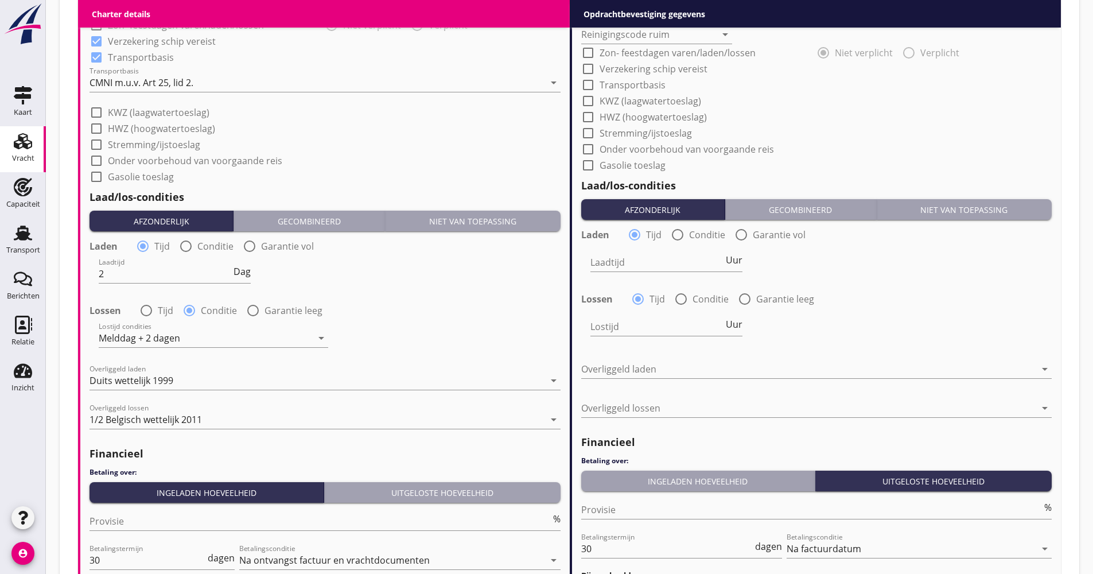
scroll to position [1262, 0]
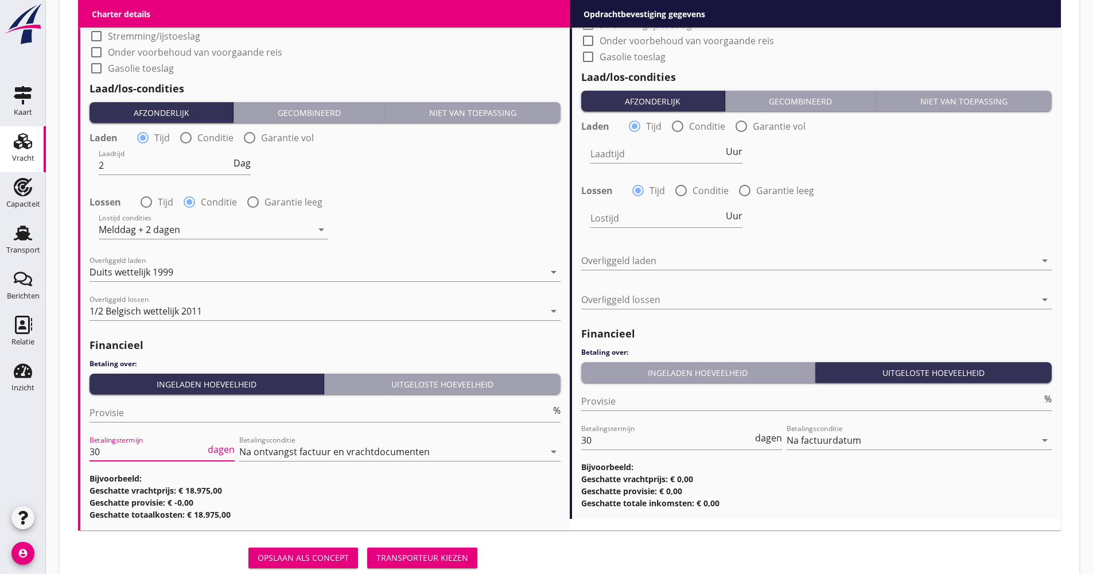
drag, startPoint x: 140, startPoint y: 459, endPoint x: 70, endPoint y: 460, distance: 70.0
type input "21"
click at [165, 548] on div "Opslaan als concept Transporteur kiezen" at bounding box center [280, 558] width 404 height 28
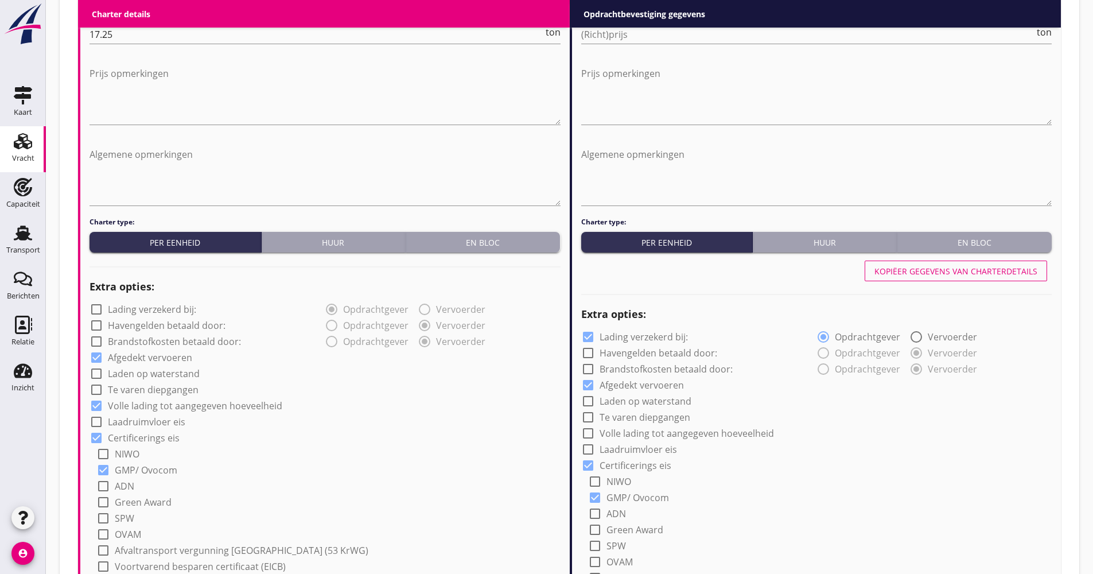
scroll to position [516, 0]
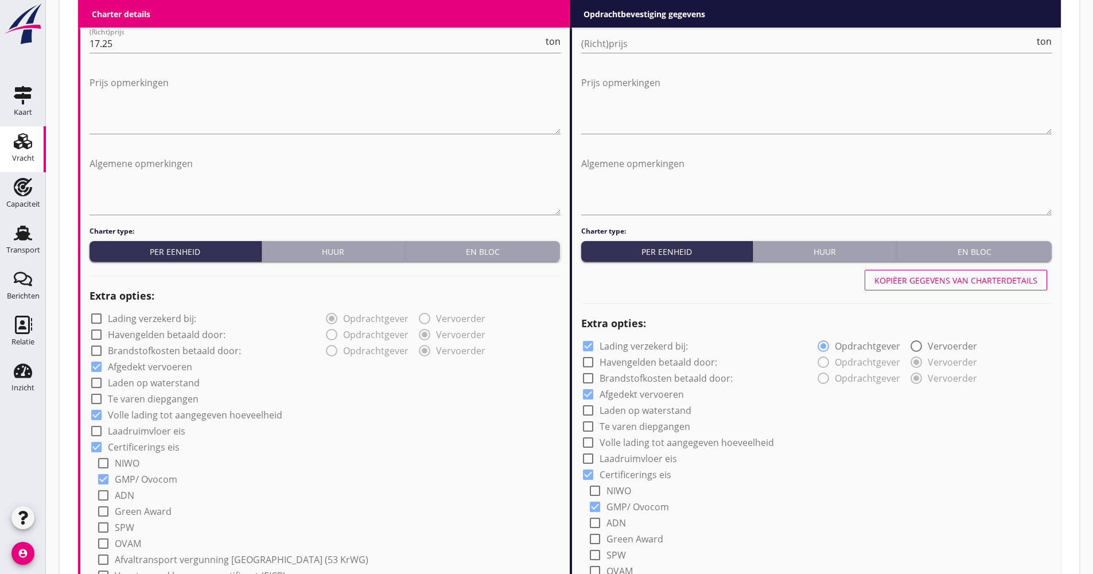
click at [910, 279] on div "Kopiëer gegevens van charterdetails" at bounding box center [955, 280] width 163 height 12
checkbox input "false"
checkbox input "true"
type input "Slakken (6152)"
type input "Kali (7231)"
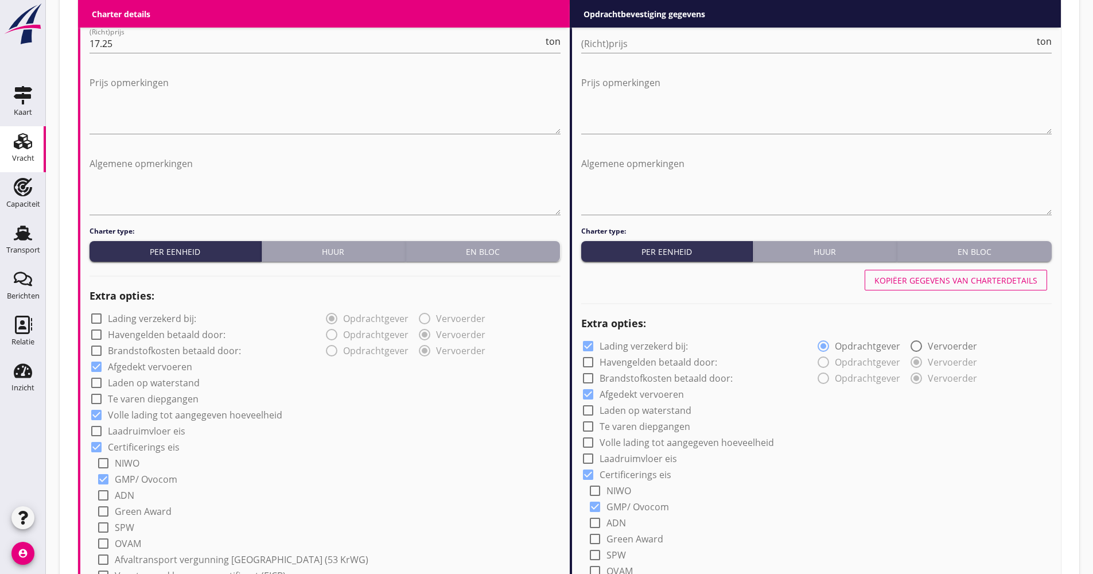
type input "Tarwe (110)"
type input "c"
checkbox input "true"
type input "2"
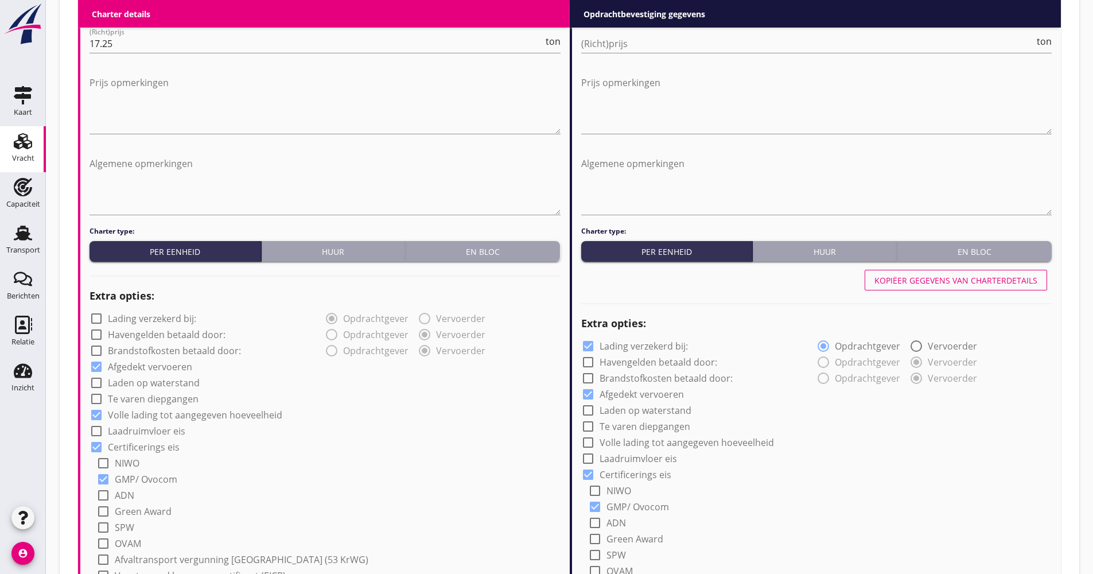
radio input "false"
radio input "true"
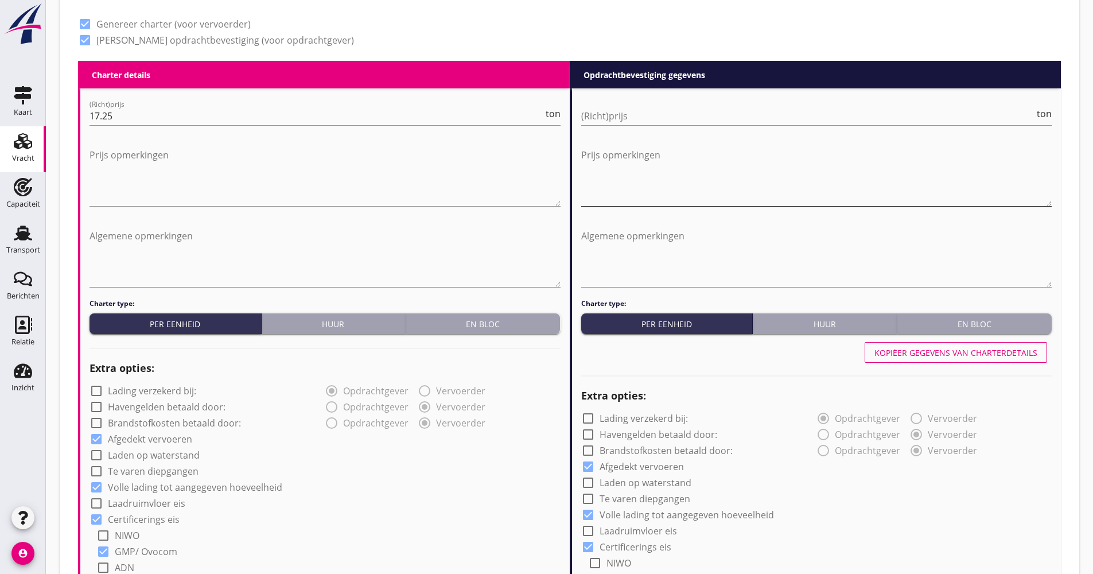
scroll to position [402, 0]
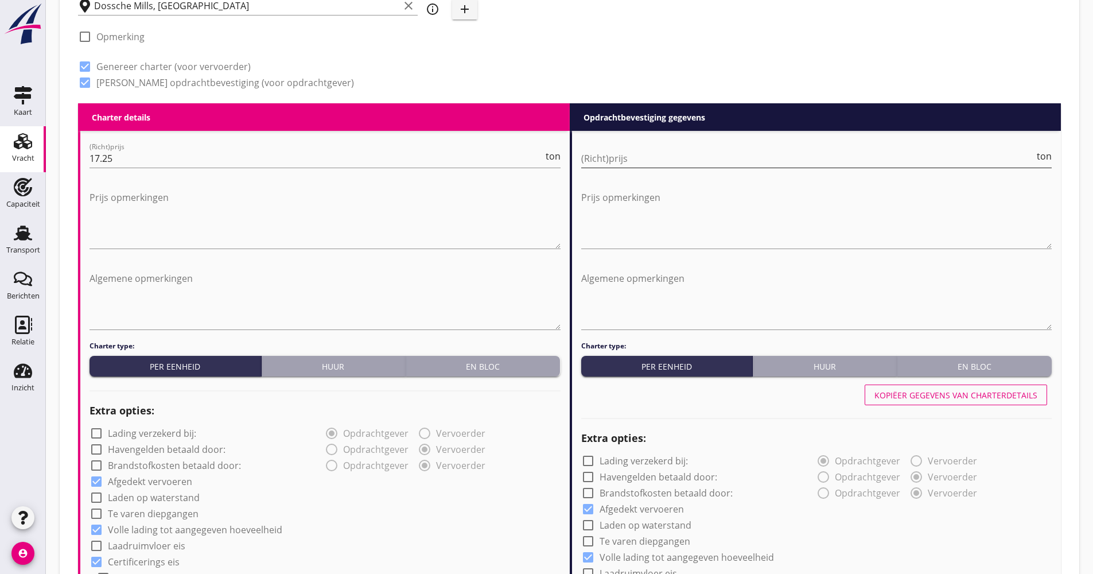
click at [659, 157] on input "(Richt)prijs" at bounding box center [808, 158] width 454 height 18
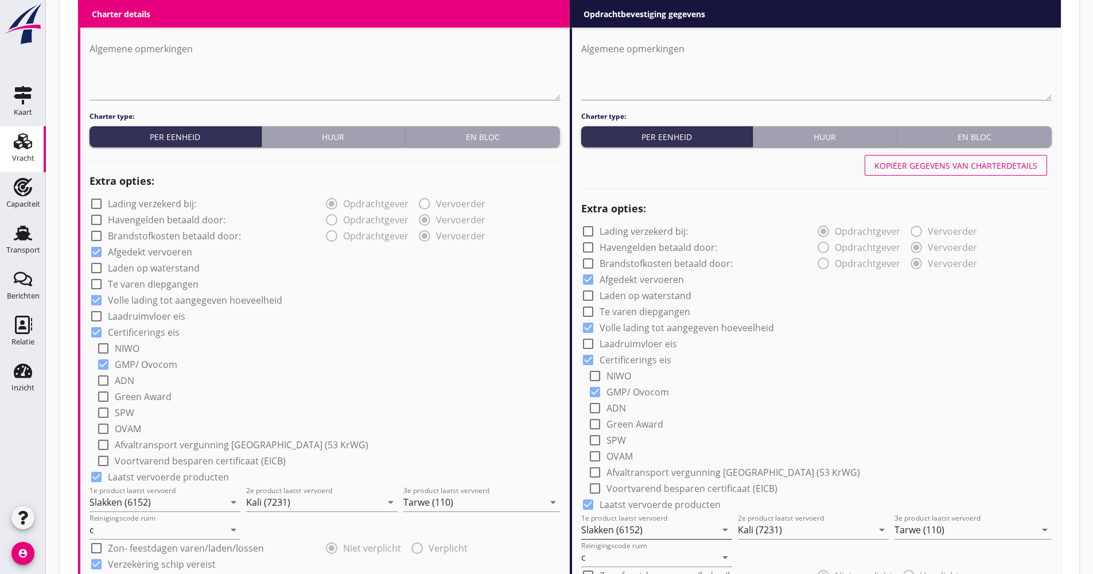
scroll to position [918, 0]
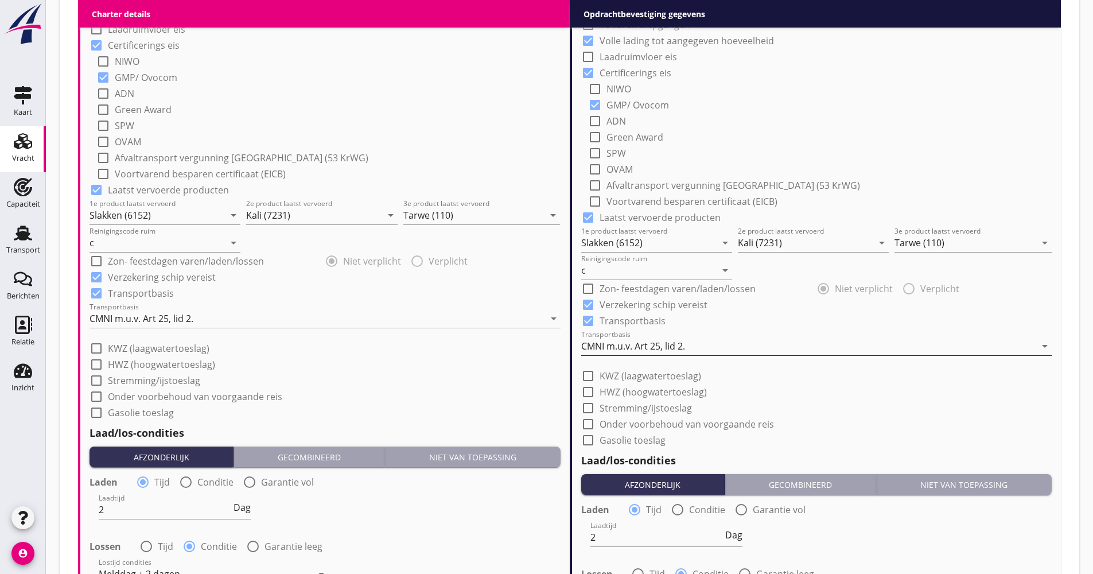
type input "18.25"
click at [649, 337] on div "CMNI m.u.v. Art 25, lid 2." at bounding box center [808, 346] width 455 height 18
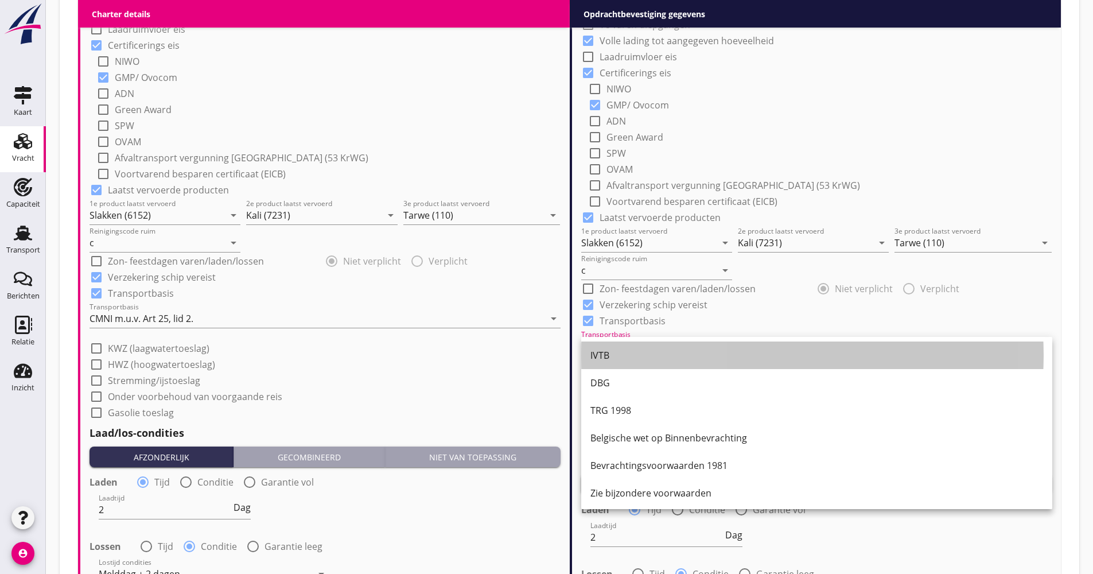
click at [637, 345] on div "IVTB" at bounding box center [816, 355] width 453 height 28
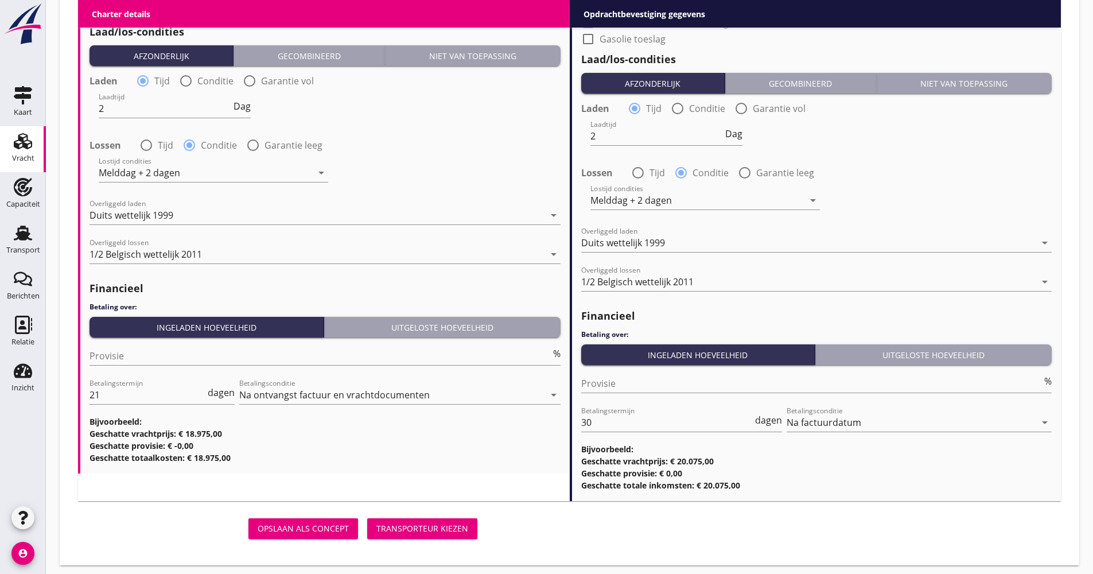
scroll to position [1324, 0]
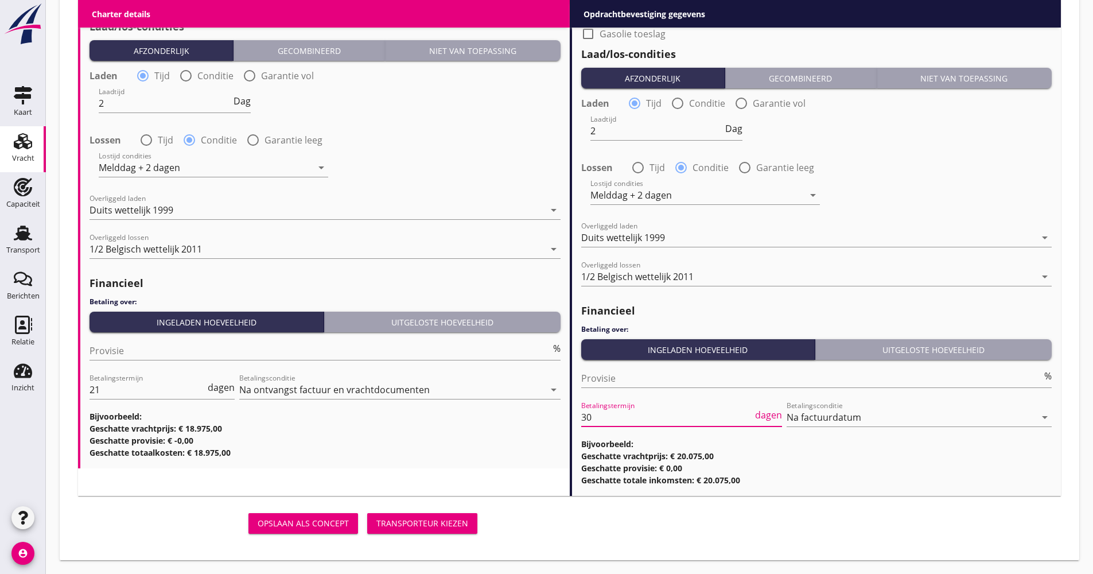
drag, startPoint x: 606, startPoint y: 419, endPoint x: 569, endPoint y: 420, distance: 37.3
type input "21"
click at [597, 528] on div "Opslaan als concept Transporteur kiezen" at bounding box center [569, 523] width 992 height 37
click at [467, 524] on div "Transporteur kiezen" at bounding box center [422, 523] width 92 height 12
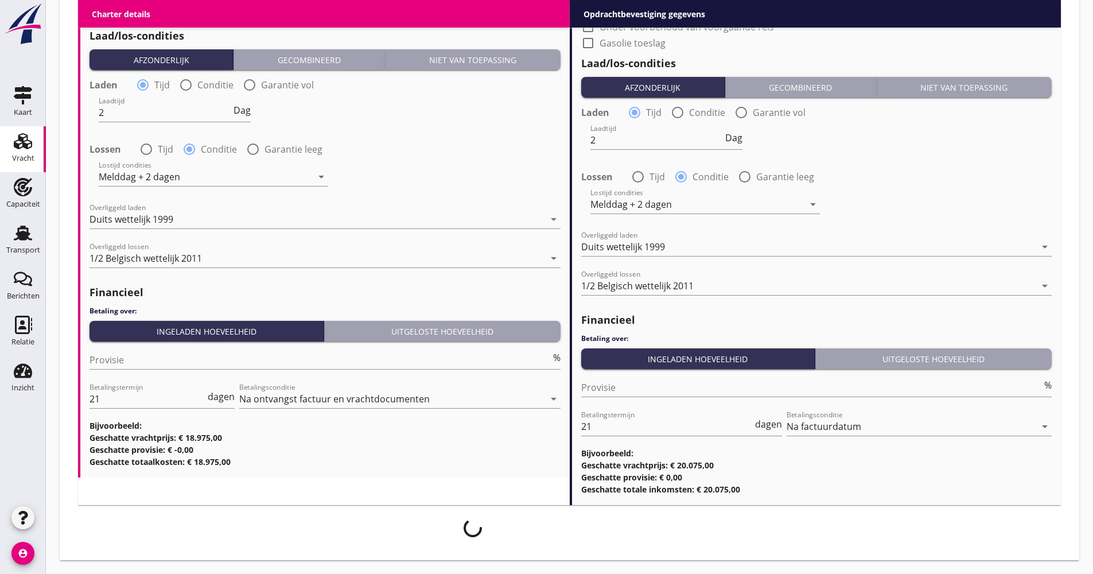
scroll to position [1315, 0]
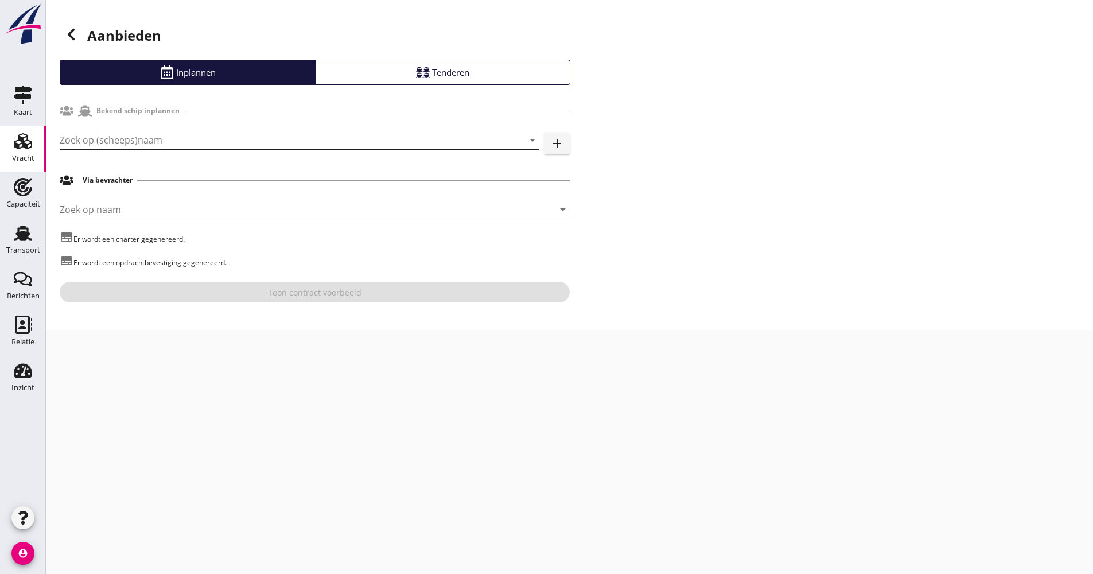
click at [120, 131] on input "Zoek op (scheeps)naam" at bounding box center [284, 140] width 448 height 18
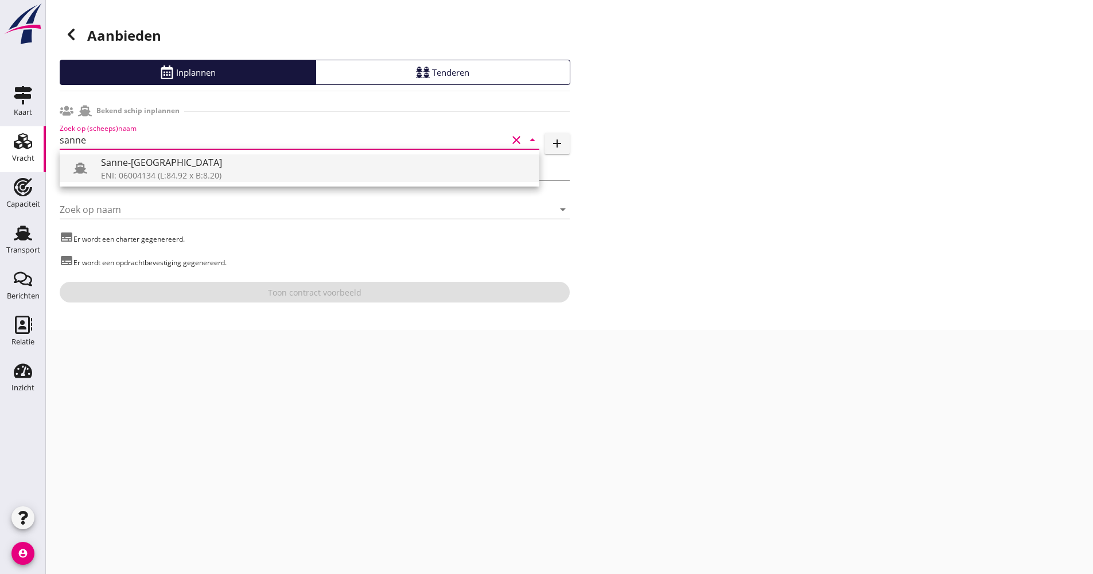
click at [131, 161] on div "Sanne-[GEOGRAPHIC_DATA]" at bounding box center [315, 162] width 429 height 14
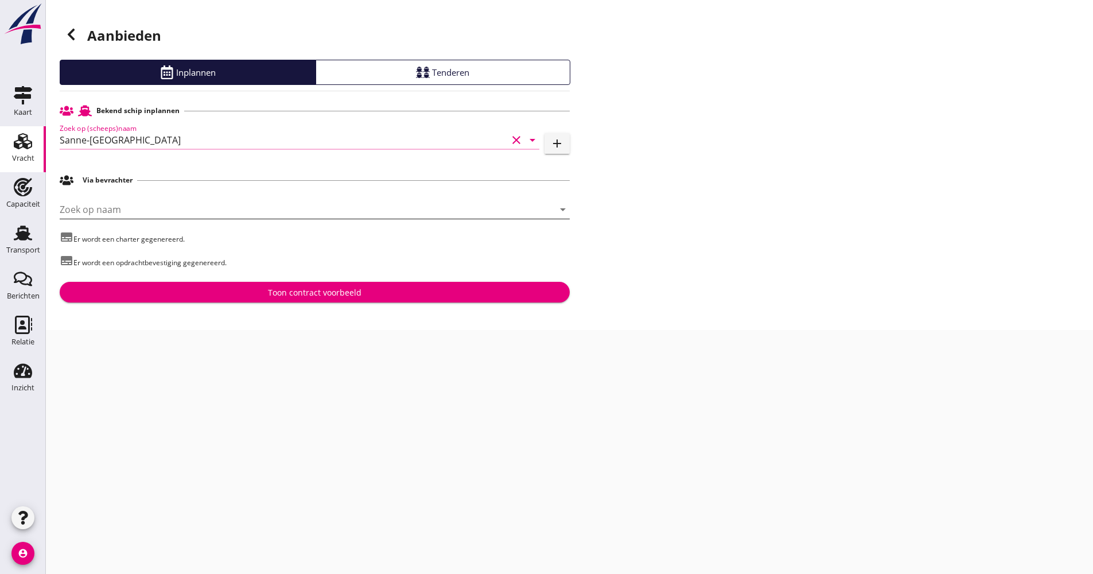
type input "Sanne-[GEOGRAPHIC_DATA]"
click at [131, 203] on input "Zoek op naam" at bounding box center [299, 209] width 478 height 18
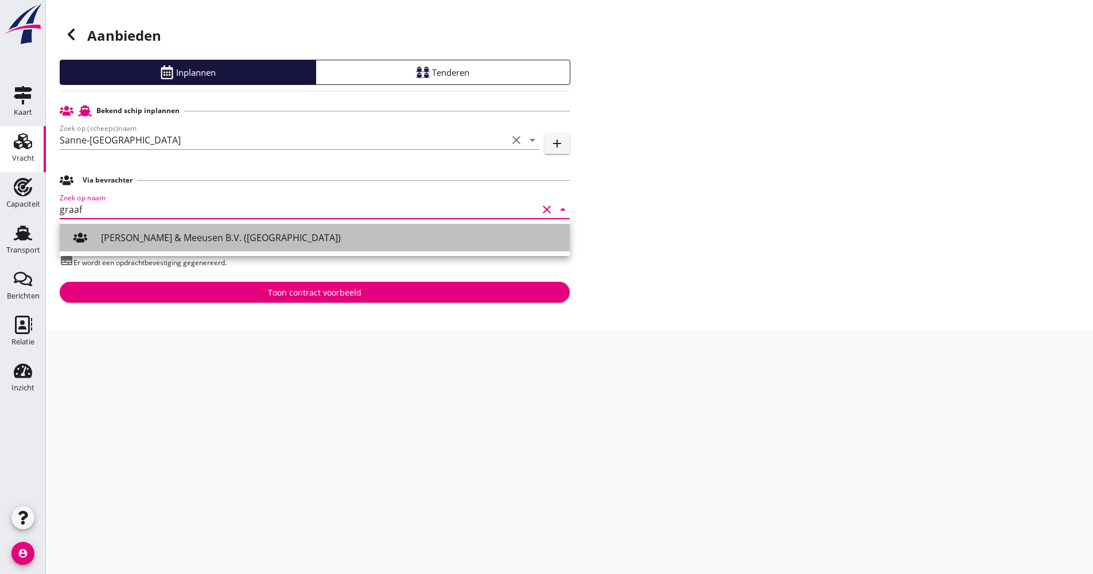
click at [137, 232] on div "[PERSON_NAME] & Meeusen B.V. ([GEOGRAPHIC_DATA])" at bounding box center [331, 238] width 460 height 14
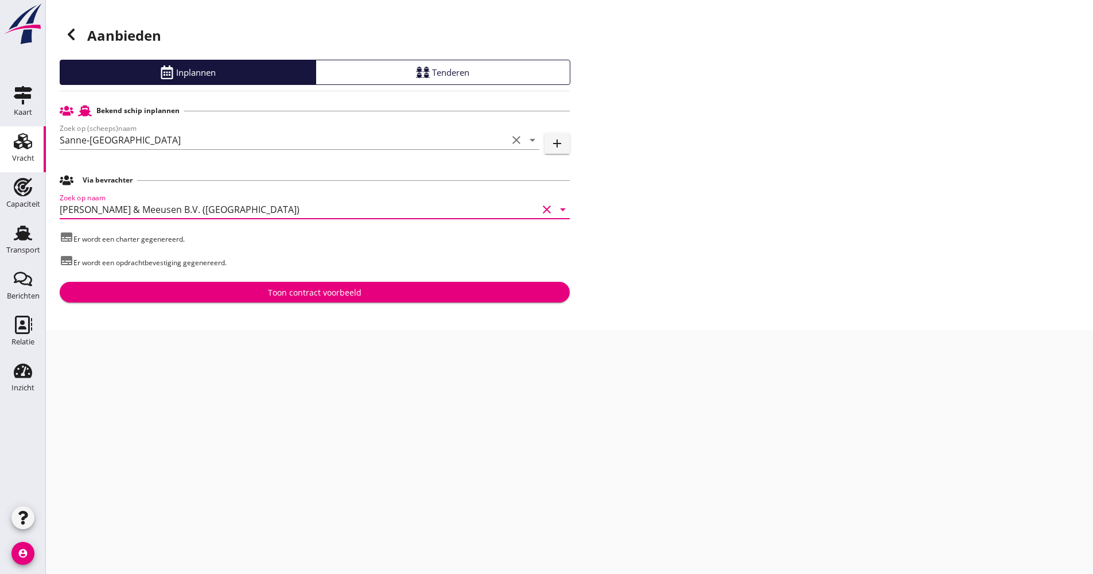
type input "[PERSON_NAME] & Meeusen B.V. ([GEOGRAPHIC_DATA])"
click at [185, 285] on button "Toon contract voorbeeld" at bounding box center [315, 292] width 510 height 21
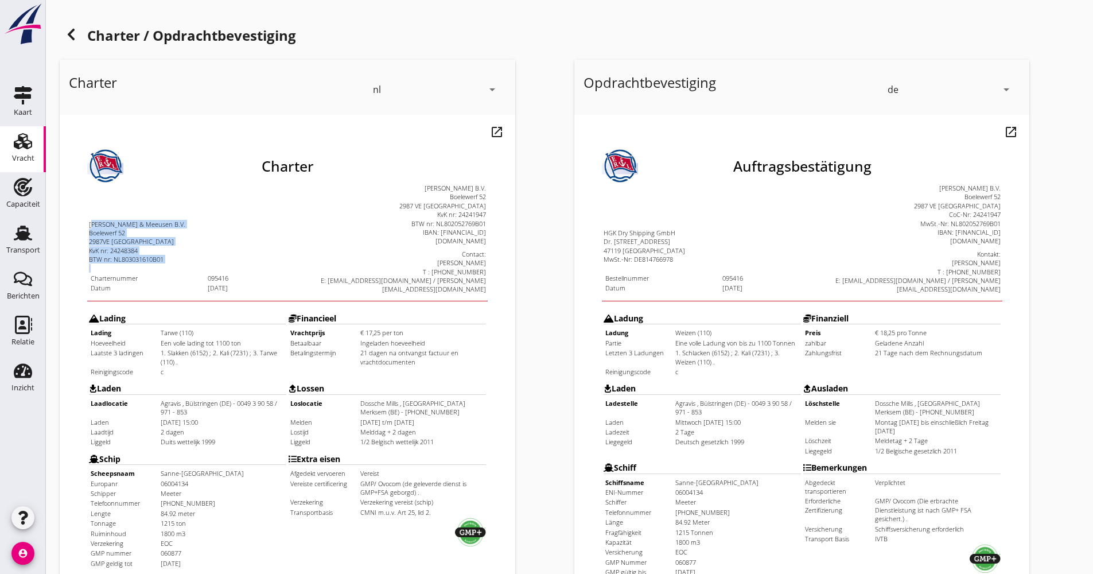
drag, startPoint x: 68, startPoint y: 184, endPoint x: 152, endPoint y: 232, distance: 96.6
click at [152, 232] on td "[PERSON_NAME] & Meeusen B.V. Boelewerf 52 [GEOGRAPHIC_DATA] nr: 24248384 BTW nr…" at bounding box center [164, 210] width 199 height 110
drag, startPoint x: 152, startPoint y: 232, endPoint x: 130, endPoint y: 238, distance: 22.4
click at [130, 245] on td "Charternummer" at bounding box center [125, 249] width 116 height 9
drag, startPoint x: 262, startPoint y: 298, endPoint x: 369, endPoint y: 314, distance: 107.9
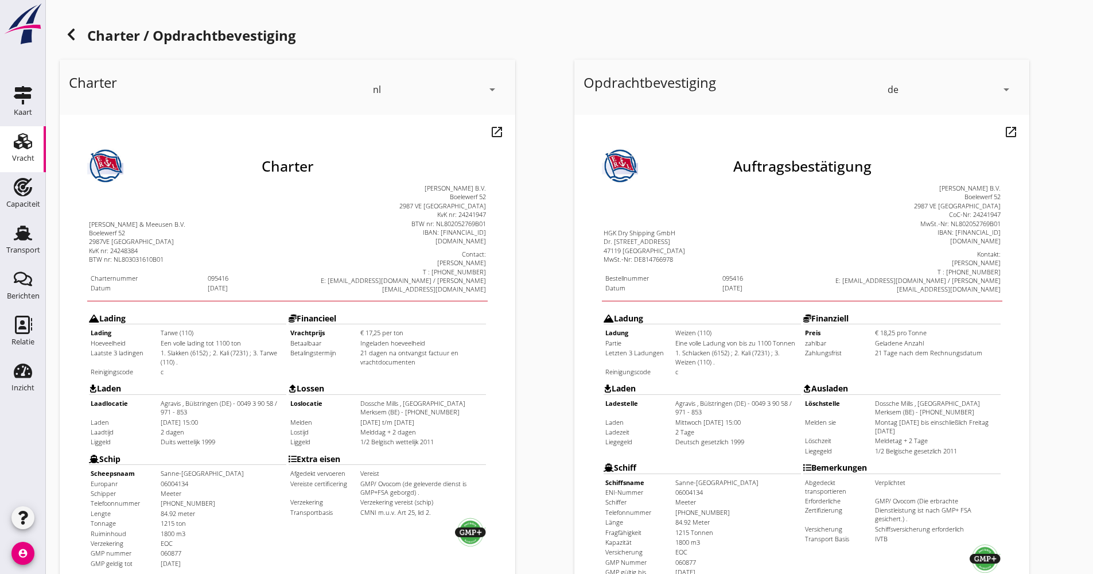
click at [369, 314] on tr "Lading Lading Tarwe (110) Hoeveelheid Een volle lading tot 1100 ton Laatste 3 l…" at bounding box center [264, 313] width 398 height 69
drag, startPoint x: 369, startPoint y: 314, endPoint x: 382, endPoint y: 322, distance: 15.4
click at [382, 322] on td "21 dagen na ontvangst factuur en vrachtdocumenten" at bounding box center [399, 329] width 125 height 18
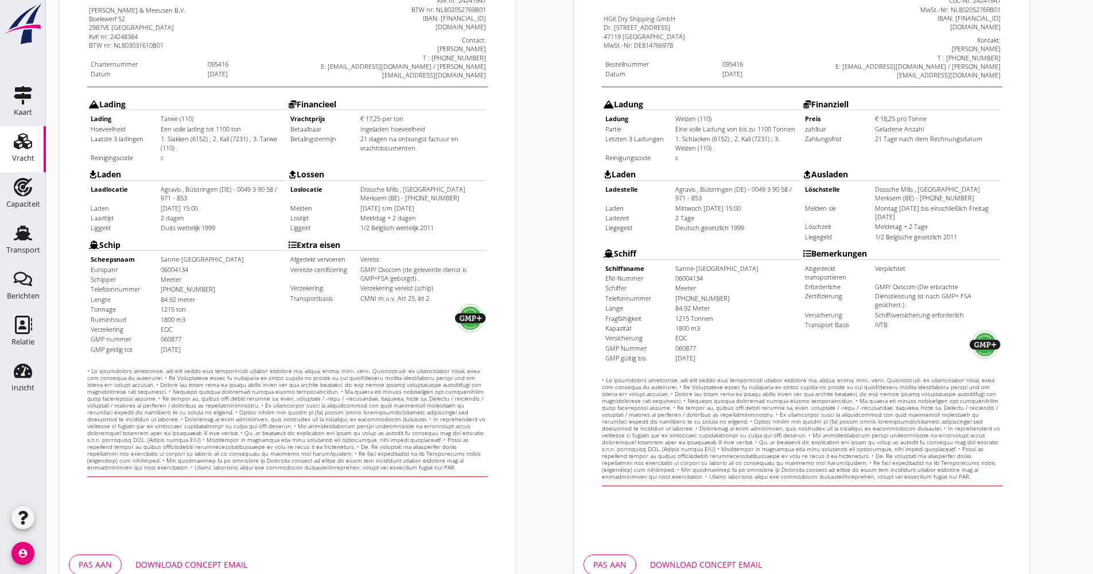
scroll to position [276, 0]
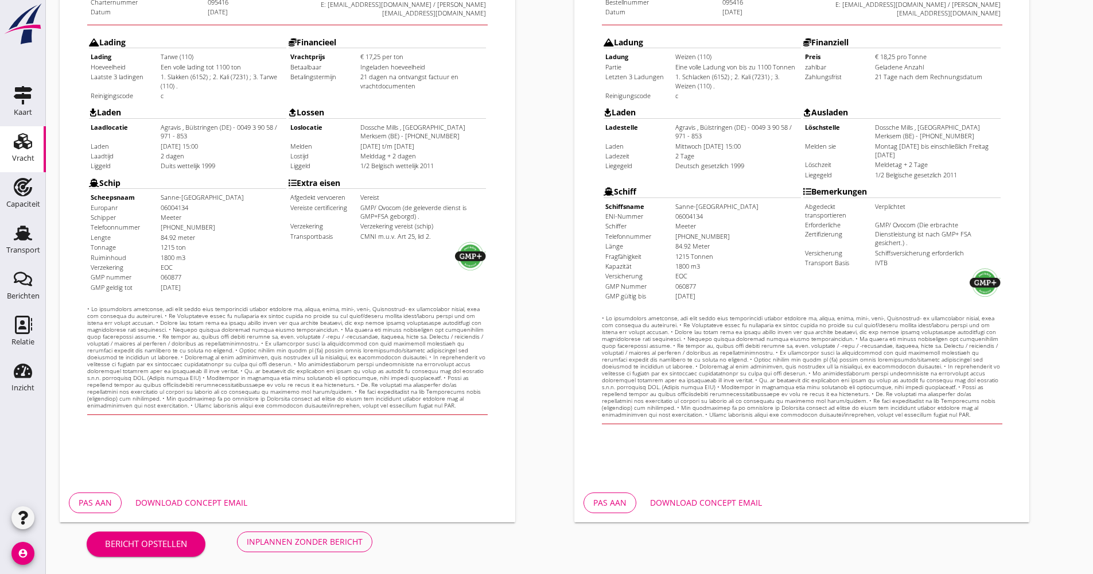
click at [239, 499] on div "Download concept email" at bounding box center [191, 502] width 112 height 12
click at [326, 539] on div "Inplannen zonder bericht" at bounding box center [305, 541] width 116 height 12
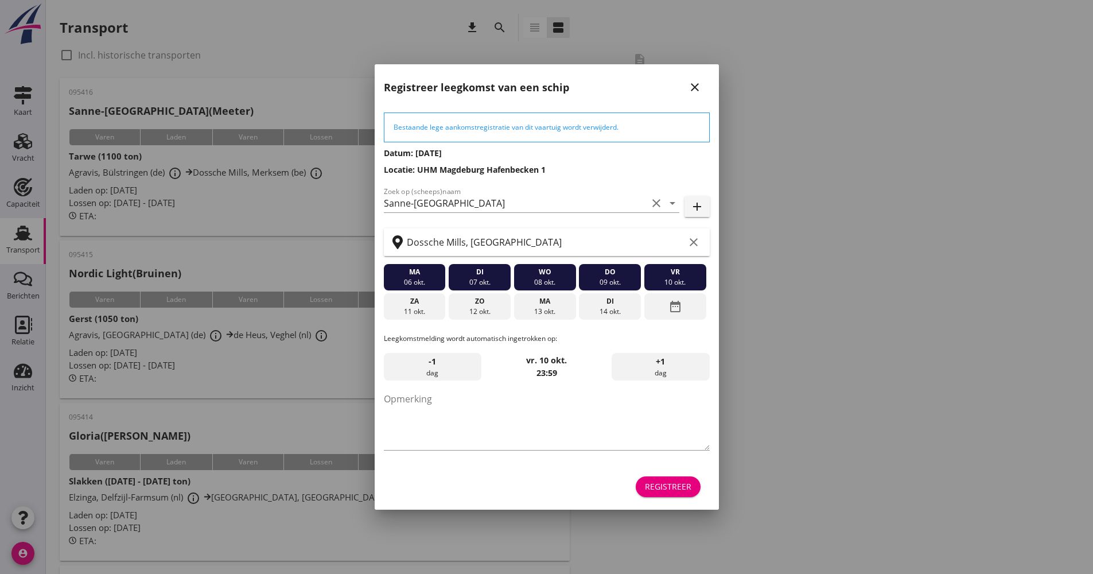
click at [674, 489] on div "Registreer" at bounding box center [668, 486] width 46 height 12
